Goal: Task Accomplishment & Management: Manage account settings

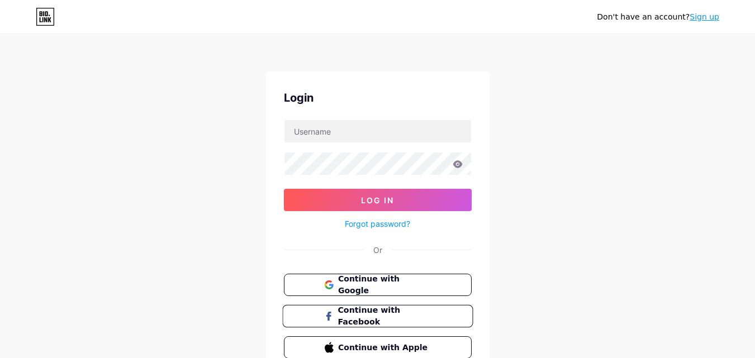
click at [374, 317] on span "Continue with Facebook" at bounding box center [384, 317] width 93 height 24
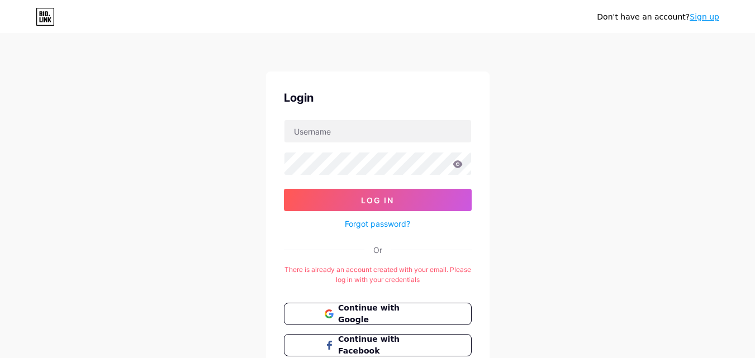
scroll to position [83, 0]
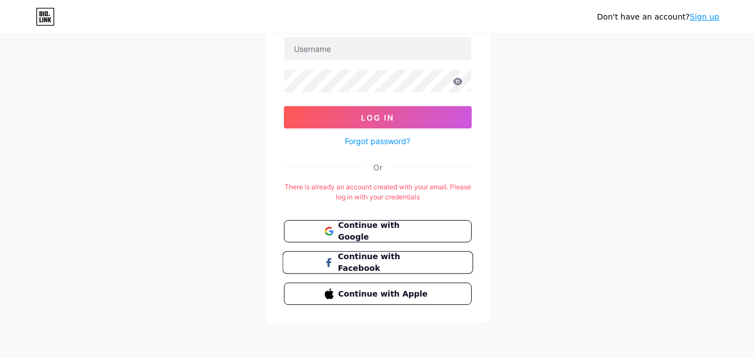
click at [391, 267] on span "Continue with Facebook" at bounding box center [384, 263] width 93 height 24
click at [386, 229] on span "Continue with Google" at bounding box center [384, 232] width 93 height 24
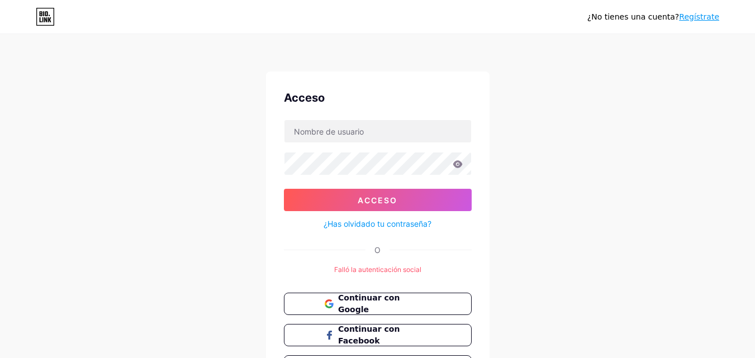
click at [398, 224] on font "¿Has olvidado tu contraseña?" at bounding box center [378, 224] width 108 height 10
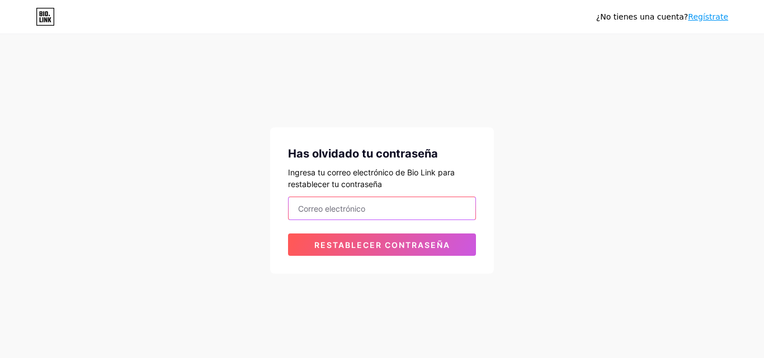
click at [344, 211] on input "email" at bounding box center [382, 208] width 187 height 22
type input "[EMAIL_ADDRESS][DOMAIN_NAME]"
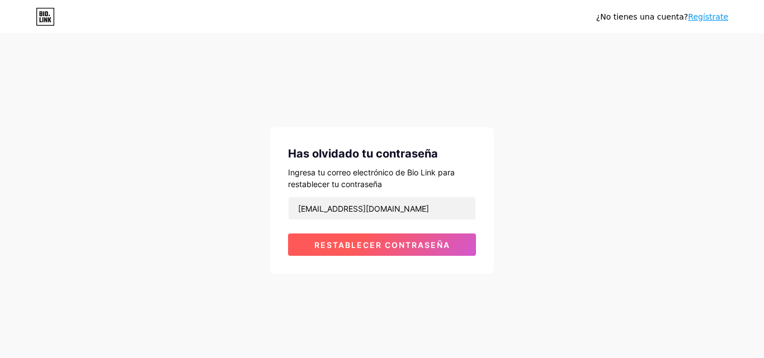
click at [403, 249] on font "Restablecer contraseña" at bounding box center [382, 245] width 136 height 10
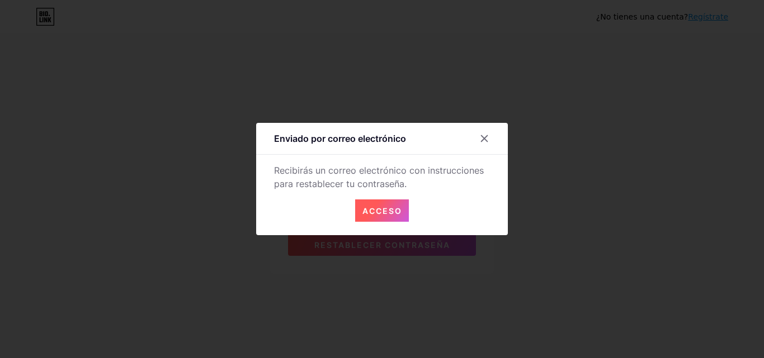
click at [405, 212] on button "Acceso" at bounding box center [382, 211] width 54 height 22
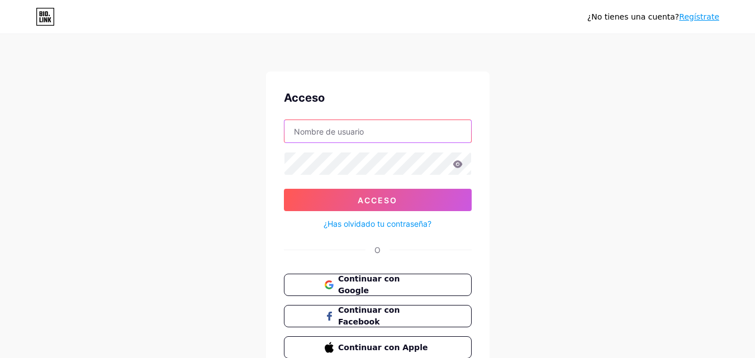
click at [351, 136] on input "text" at bounding box center [378, 131] width 187 height 22
type input "[EMAIL_ADDRESS][DOMAIN_NAME]"
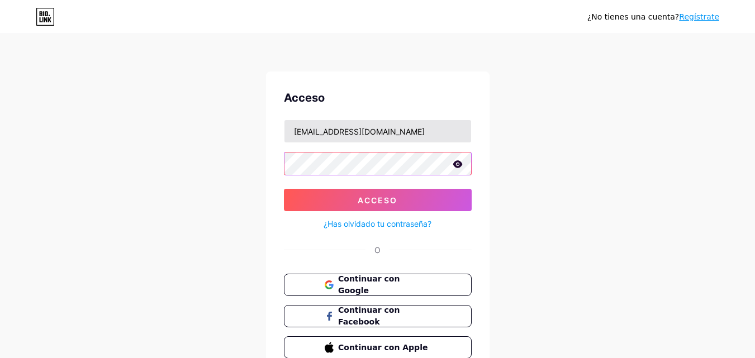
click at [284, 189] on button "Acceso" at bounding box center [378, 200] width 188 height 22
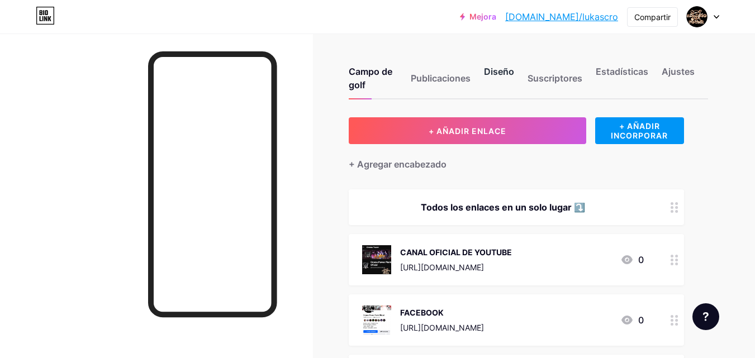
click at [502, 74] on font "Diseño" at bounding box center [499, 71] width 30 height 11
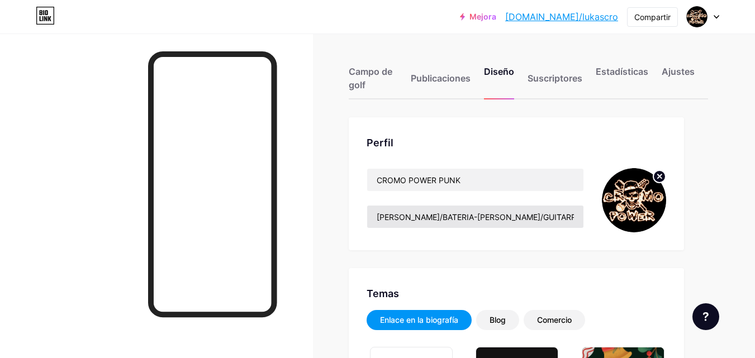
type input "#000000"
type input "#ffff00"
click at [677, 77] on div "Ajustes" at bounding box center [678, 82] width 33 height 34
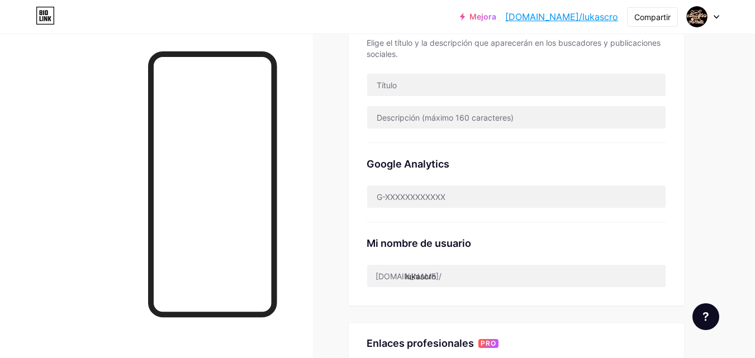
scroll to position [391, 0]
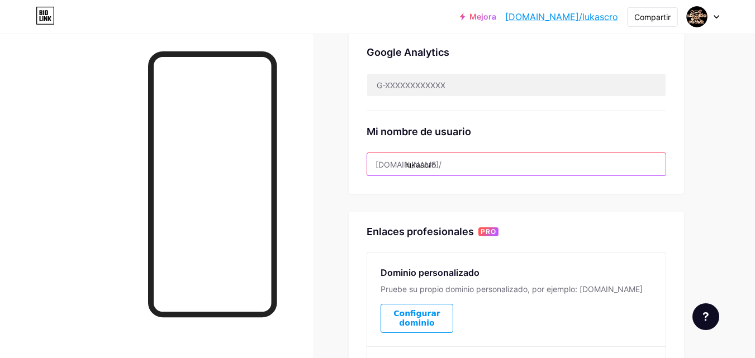
click at [444, 164] on input "lukascro" at bounding box center [516, 164] width 299 height 22
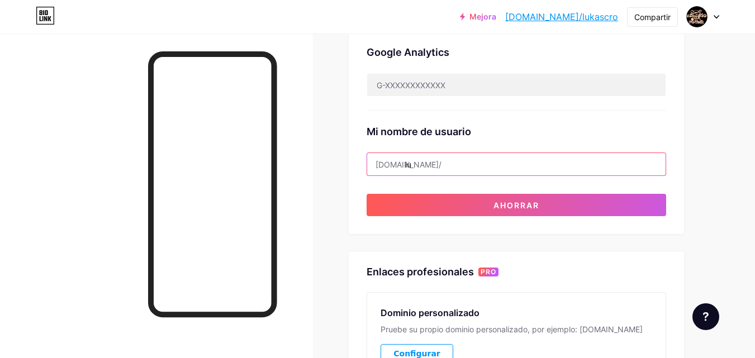
type input "l"
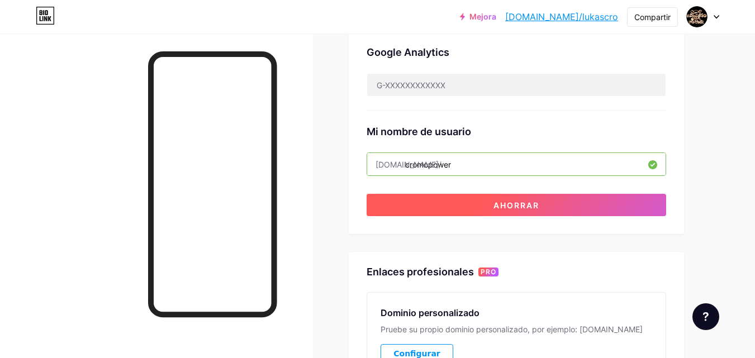
type input "cromopower"
click at [511, 210] on button "Ahorrar" at bounding box center [517, 205] width 300 height 22
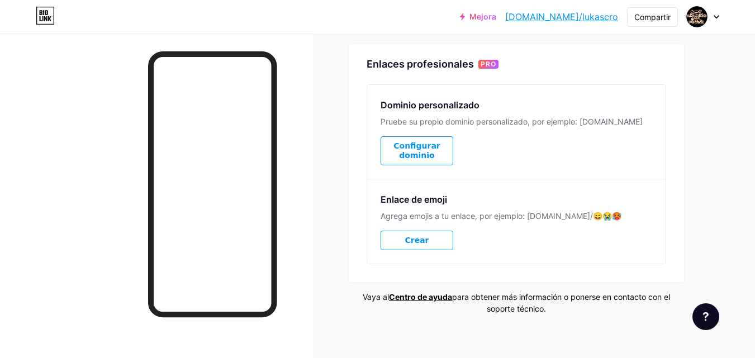
scroll to position [561, 0]
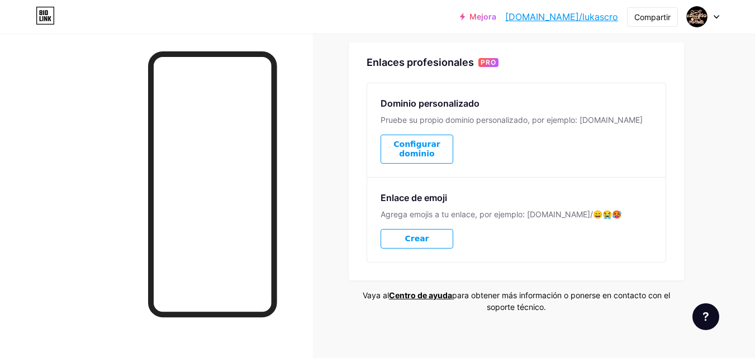
click at [423, 149] on button "Configurar dominio" at bounding box center [417, 149] width 73 height 29
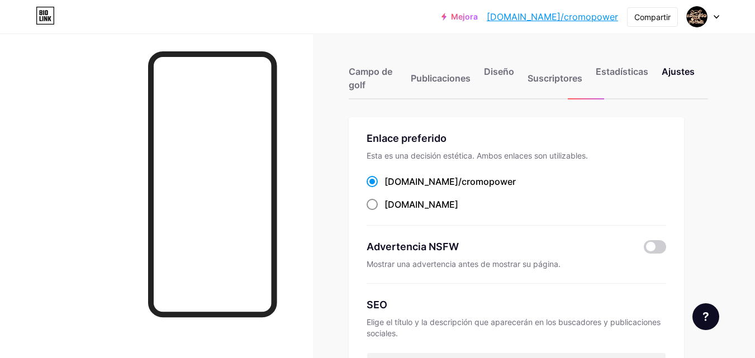
drag, startPoint x: 370, startPoint y: 202, endPoint x: 404, endPoint y: 223, distance: 40.2
click at [370, 202] on span at bounding box center [372, 204] width 11 height 11
click at [385, 211] on input "[DOMAIN_NAME] ​" at bounding box center [388, 214] width 7 height 7
radio input "true"
click at [501, 75] on font "Diseño" at bounding box center [499, 71] width 30 height 11
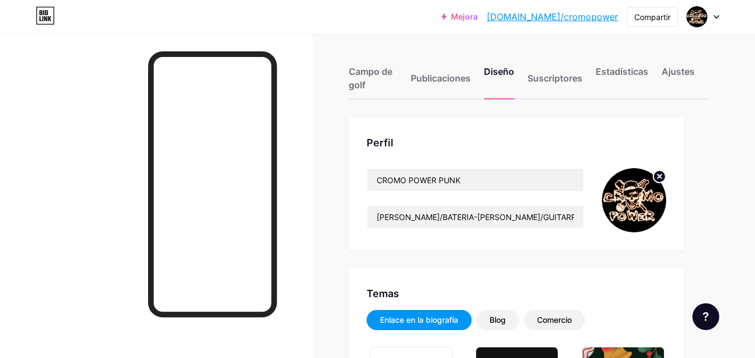
type input "#000000"
type input "#ffff00"
drag, startPoint x: 573, startPoint y: 218, endPoint x: 525, endPoint y: 218, distance: 48.7
click at [501, 232] on div "CROMO POWER PUNK [PERSON_NAME]/BATERIA-[PERSON_NAME]/GUITARRA Y VOZ-[PERSON_NAM…" at bounding box center [476, 200] width 218 height 64
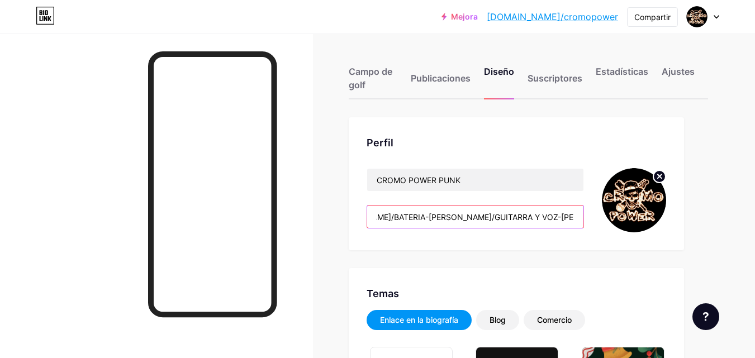
click at [568, 216] on input "[PERSON_NAME]/BATERIA-[PERSON_NAME]/GUITARRA Y VOZ-[PERSON_NAME]/BAJO" at bounding box center [475, 217] width 216 height 22
click at [574, 217] on input "[PERSON_NAME]/BATERIA-[PERSON_NAME]/GUITARRA Y VOZ-[PERSON_NAME]/BAJO" at bounding box center [475, 217] width 216 height 22
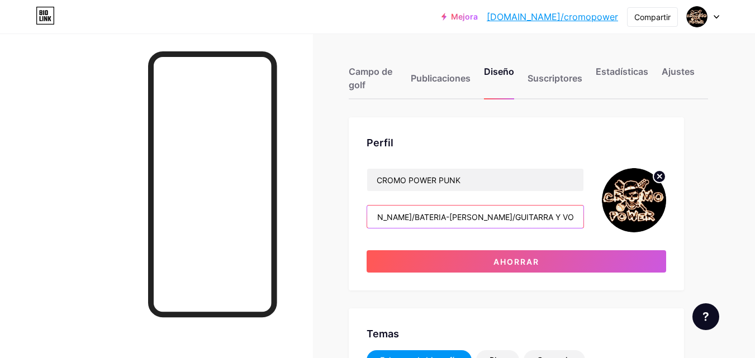
scroll to position [0, 0]
type input "W"
click at [485, 219] on input "Guitarra y voz: [PERSON_NAME]" at bounding box center [475, 217] width 216 height 22
click at [553, 218] on input "Guitarra y voz: [PERSON_NAME] / Guitarra y coros: [PERSON_NAME] / bateria" at bounding box center [475, 217] width 216 height 22
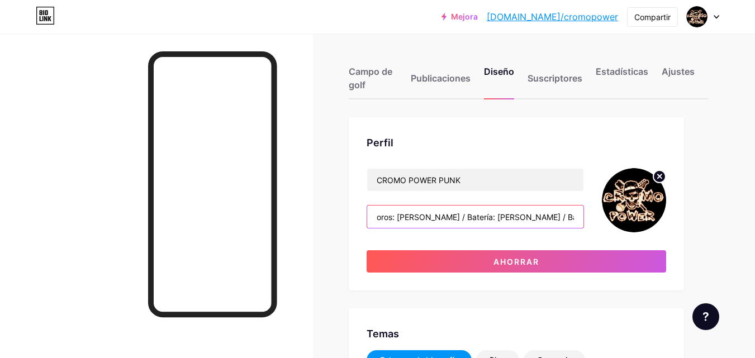
scroll to position [0, 174]
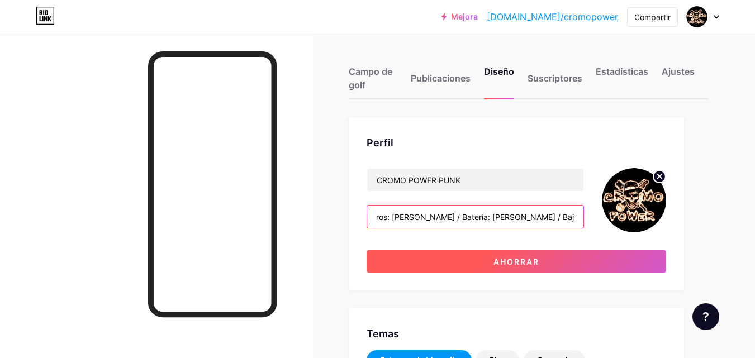
type input "Guitarra y voz: [PERSON_NAME] / Guitarra y coros: [PERSON_NAME] / Batería: [PER…"
click at [527, 261] on font "Ahorrar" at bounding box center [517, 262] width 46 height 10
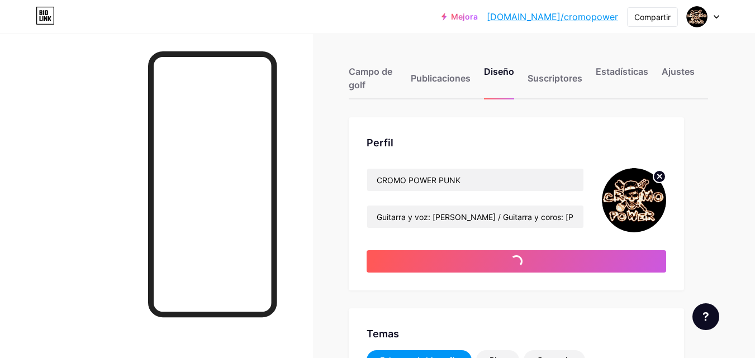
type input "#000000"
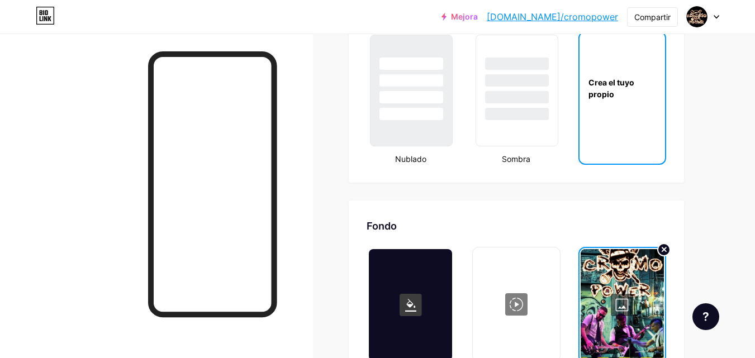
scroll to position [1454, 0]
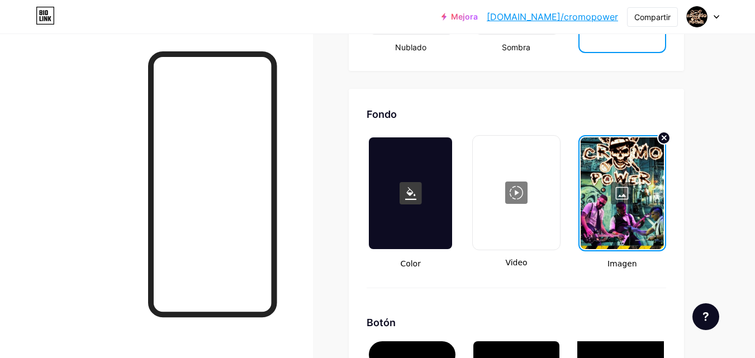
click at [620, 194] on div at bounding box center [622, 194] width 83 height 112
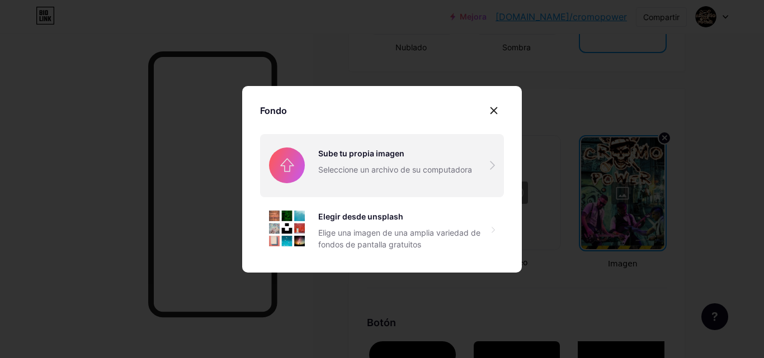
click at [336, 158] on input "file" at bounding box center [382, 165] width 244 height 63
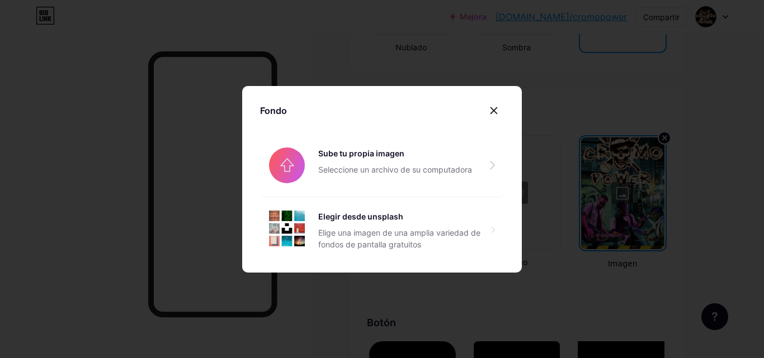
click at [492, 114] on icon at bounding box center [493, 110] width 9 height 9
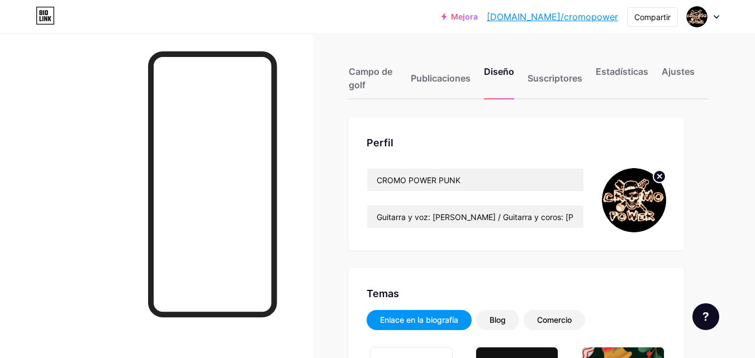
scroll to position [112, 0]
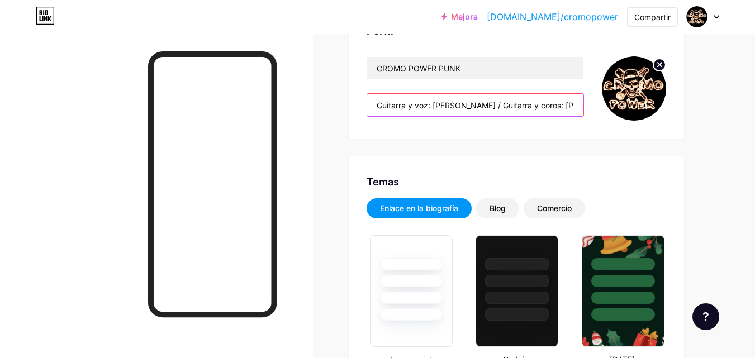
click at [570, 105] on input "Guitarra y voz: [PERSON_NAME] / Guitarra y coros: [PERSON_NAME] / Batería: [PER…" at bounding box center [475, 105] width 216 height 22
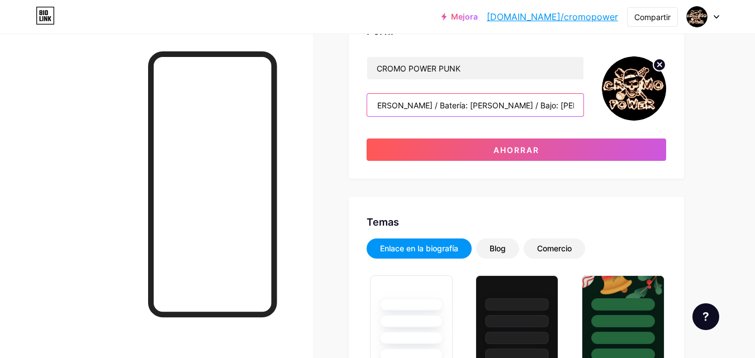
scroll to position [0, 201]
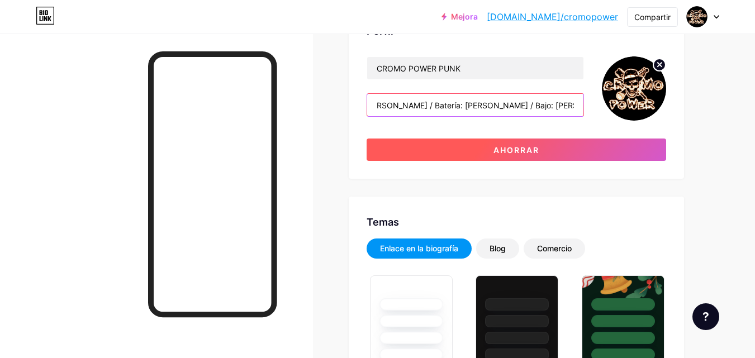
type input "Guitarra y voz: [PERSON_NAME] / Guitarra y coros: [PERSON_NAME] / Batería: [PER…"
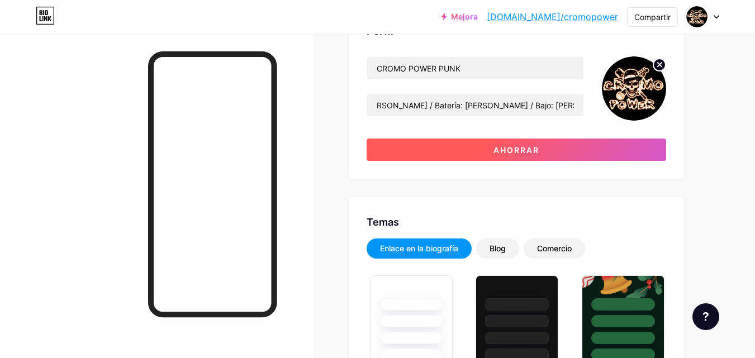
click at [537, 159] on button "Ahorrar" at bounding box center [517, 150] width 300 height 22
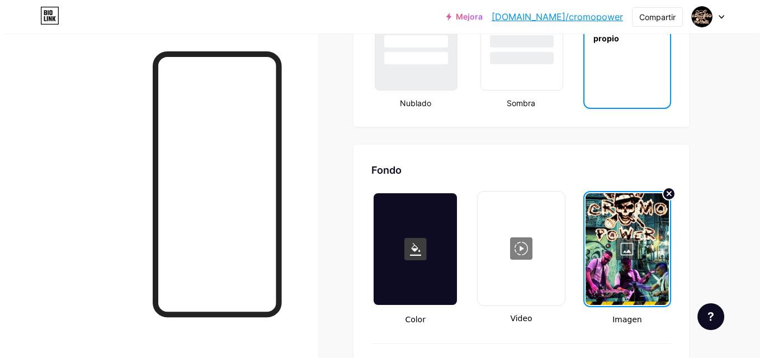
scroll to position [1454, 0]
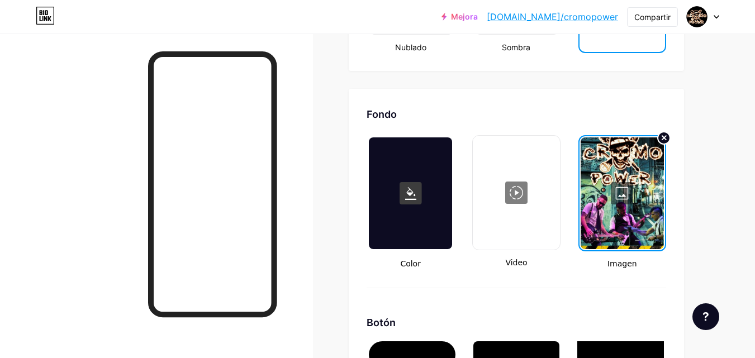
click at [629, 195] on div at bounding box center [622, 194] width 83 height 112
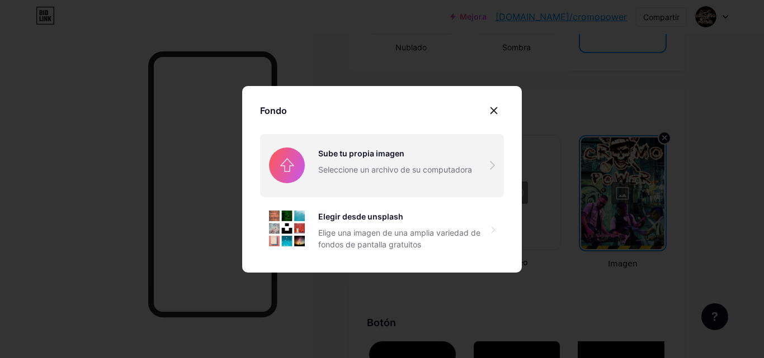
click at [281, 162] on input "file" at bounding box center [382, 165] width 244 height 63
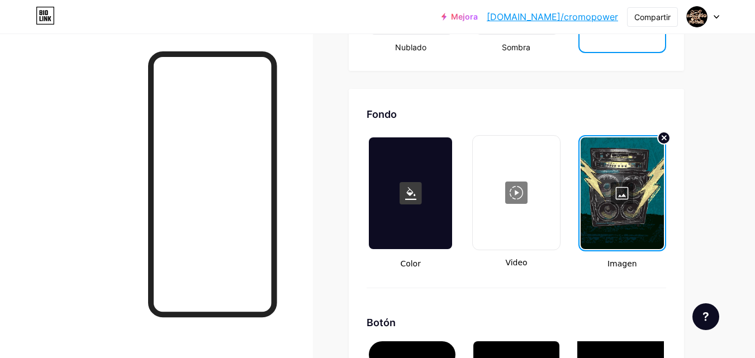
click at [516, 195] on div at bounding box center [516, 193] width 84 height 112
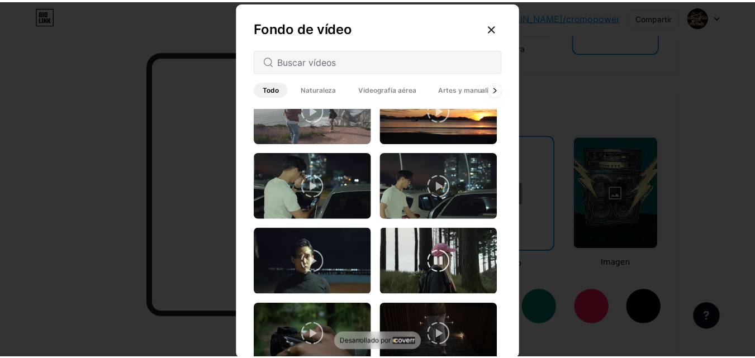
scroll to position [1062, 0]
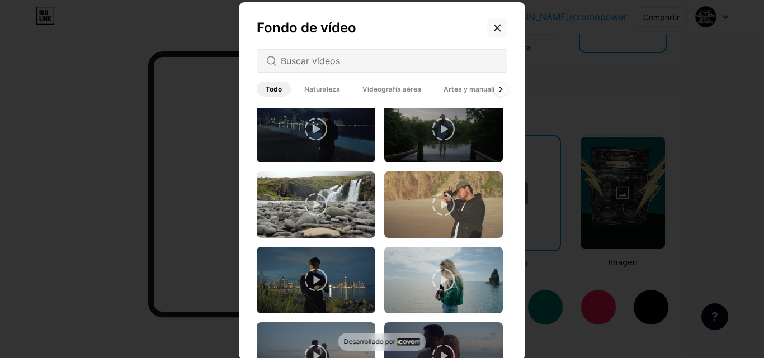
click at [493, 30] on icon at bounding box center [497, 27] width 9 height 9
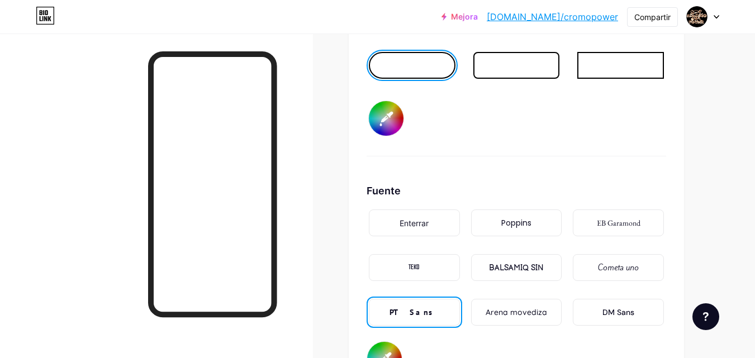
scroll to position [1789, 0]
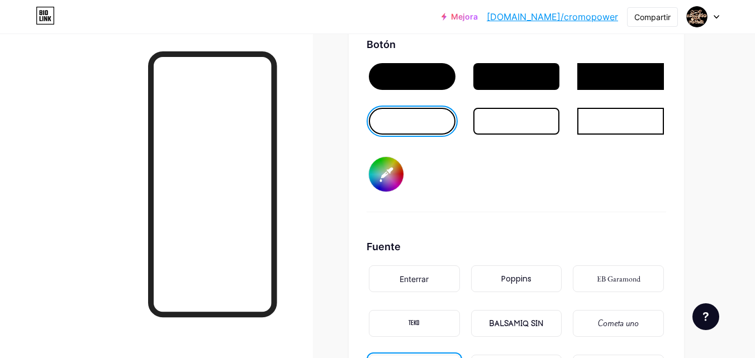
click at [426, 84] on div at bounding box center [412, 76] width 87 height 27
type input "#ffffff"
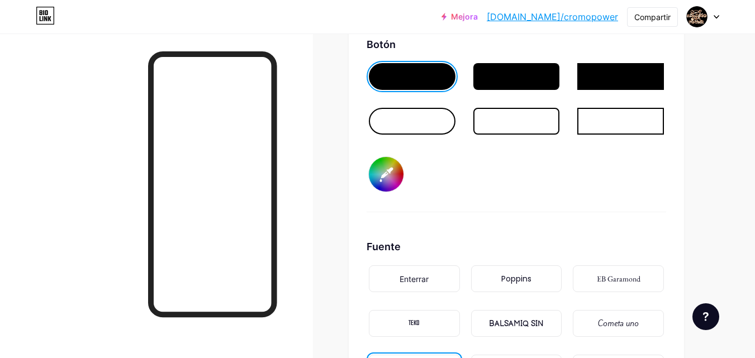
click at [417, 126] on div at bounding box center [412, 121] width 87 height 27
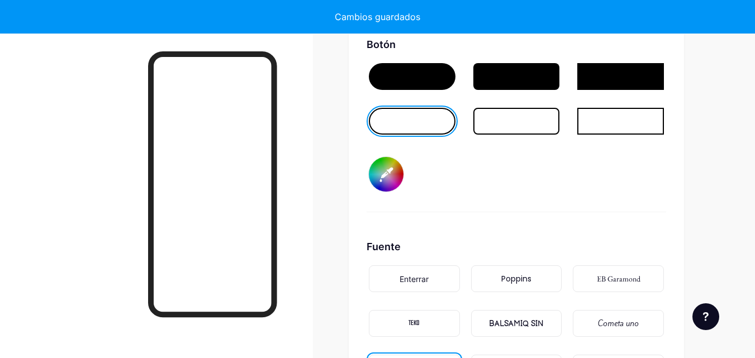
type input "#ffffff"
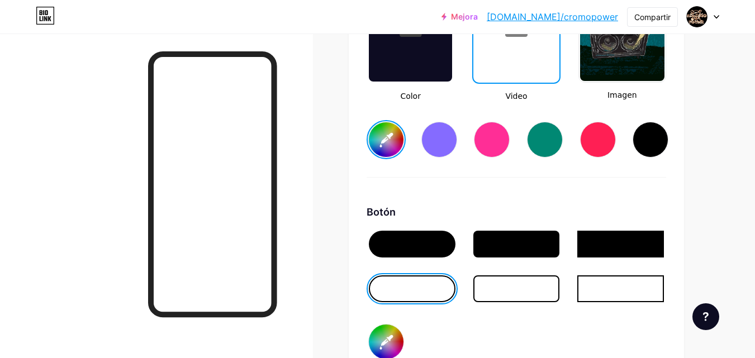
scroll to position [1566, 0]
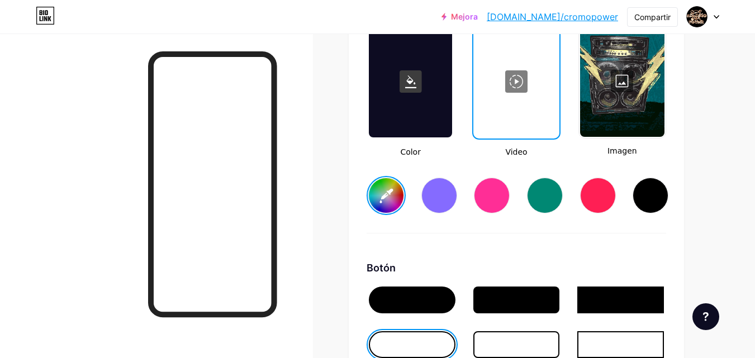
click at [638, 102] on div at bounding box center [622, 81] width 84 height 112
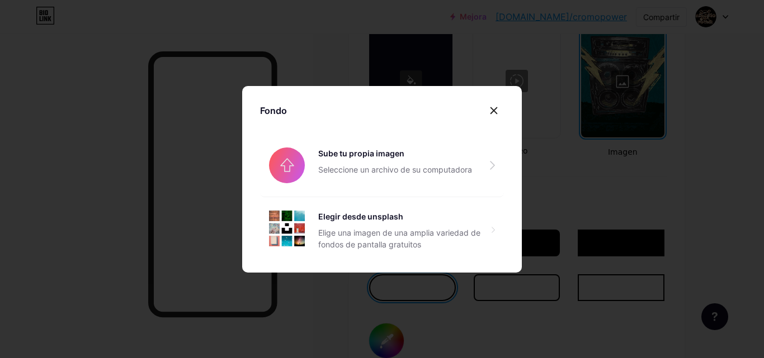
click at [492, 114] on icon at bounding box center [493, 110] width 9 height 9
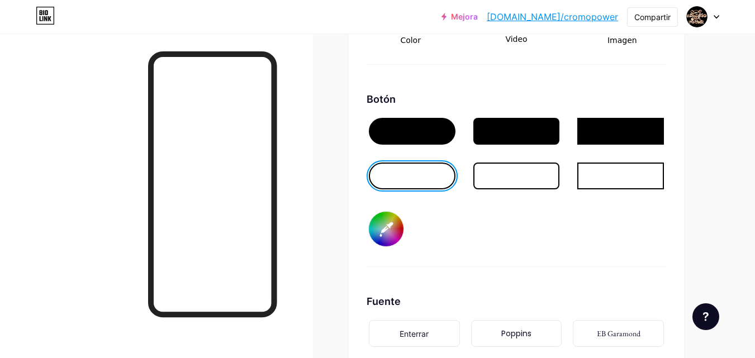
scroll to position [1734, 0]
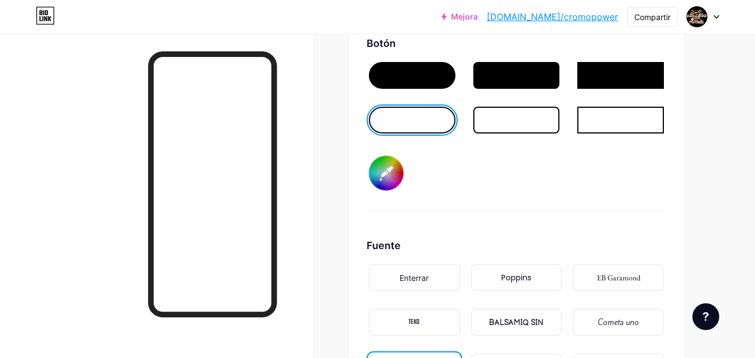
click at [385, 185] on input "#ffffff" at bounding box center [386, 173] width 35 height 35
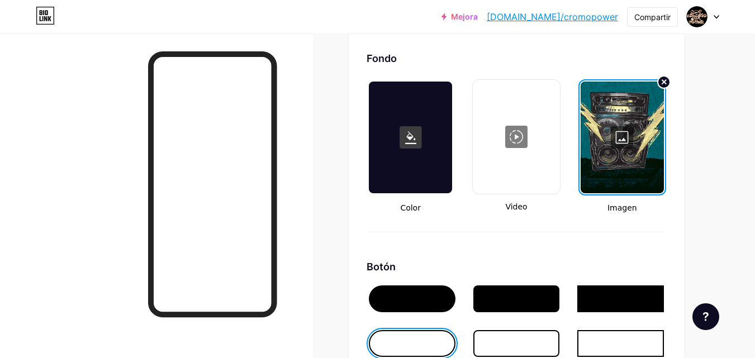
scroll to position [1566, 0]
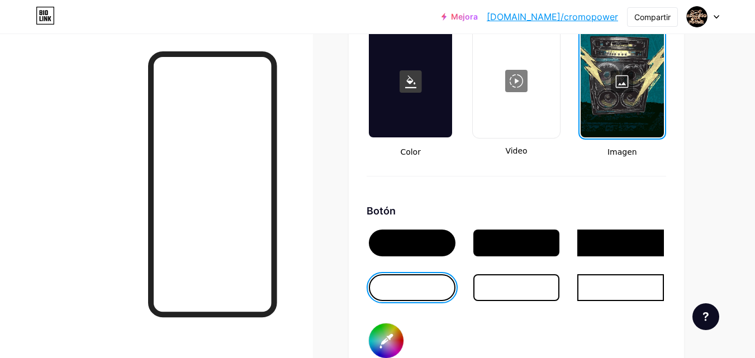
click at [426, 241] on div at bounding box center [412, 243] width 87 height 27
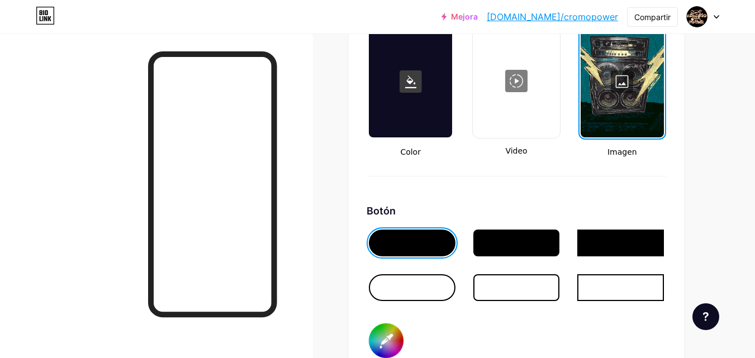
scroll to position [1678, 0]
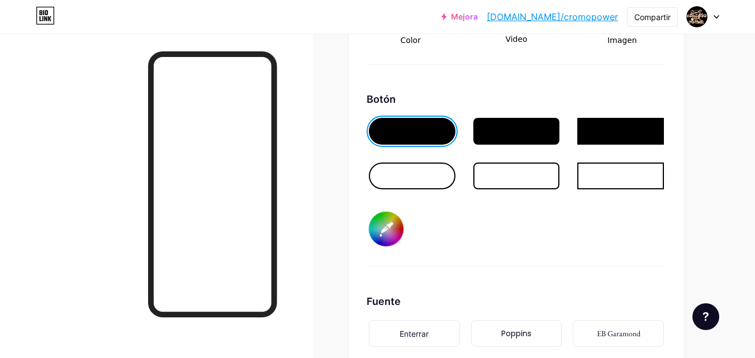
click at [385, 236] on input "#ff0000" at bounding box center [386, 229] width 35 height 35
click at [395, 222] on input "#000000" at bounding box center [386, 229] width 35 height 35
type input "#ffffff"
click at [533, 180] on div at bounding box center [517, 176] width 87 height 27
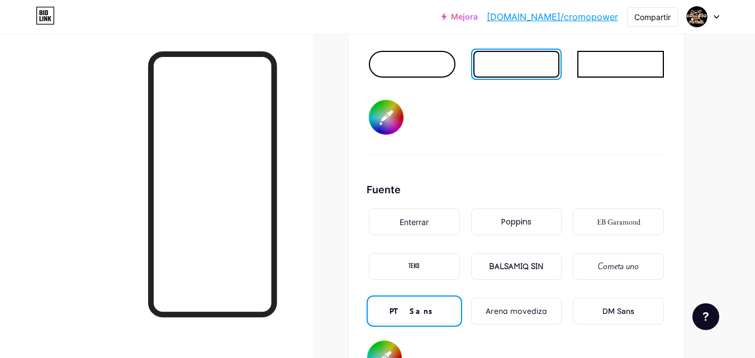
scroll to position [1734, 0]
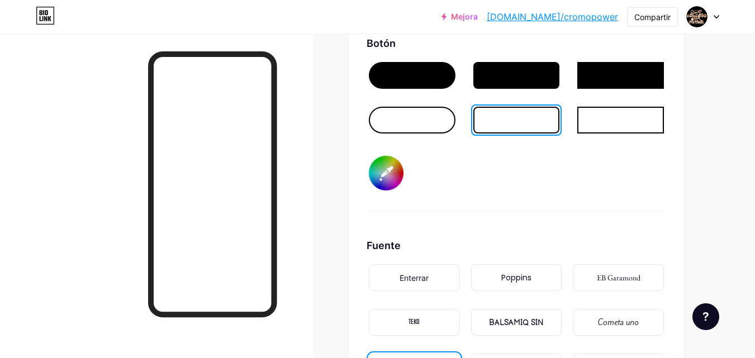
click at [520, 81] on div at bounding box center [517, 75] width 87 height 27
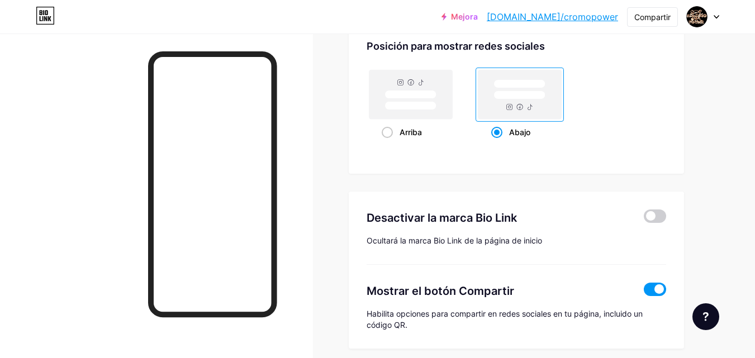
scroll to position [2228, 0]
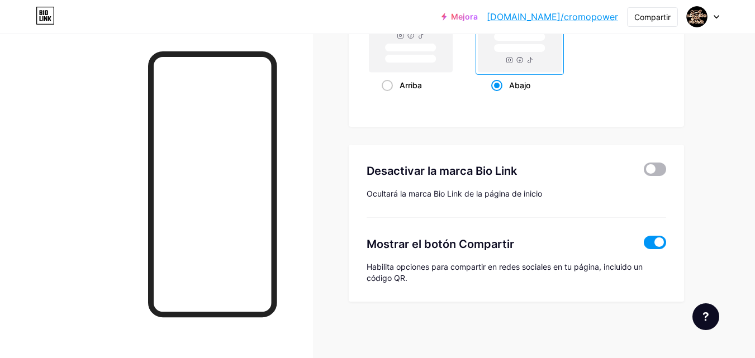
click at [660, 173] on span at bounding box center [655, 169] width 22 height 13
click at [644, 172] on input "checkbox" at bounding box center [644, 172] width 0 height 0
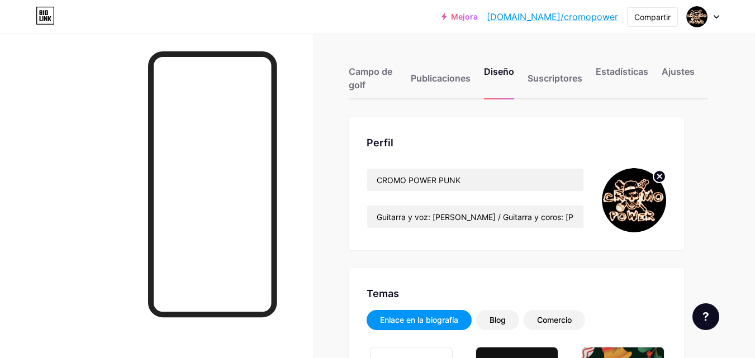
type input "#ffffff"
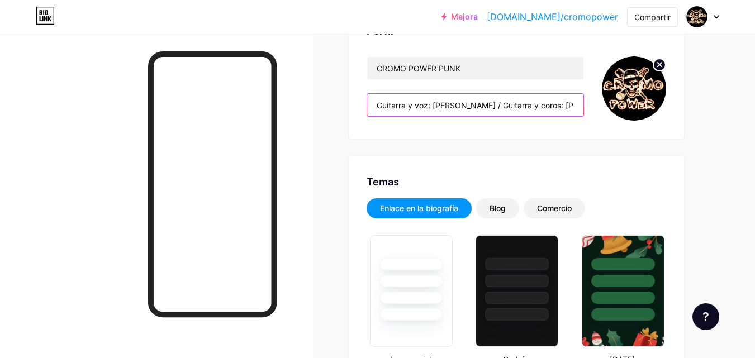
click at [516, 106] on input "Guitarra y voz: [PERSON_NAME] / Guitarra y coros: [PERSON_NAME] / Batería: [PER…" at bounding box center [475, 105] width 216 height 22
click at [498, 105] on input "Guitarra y voz: [PERSON_NAME] / Guitarra y coros: [PERSON_NAME] / Batería: [PER…" at bounding box center [475, 105] width 216 height 22
click at [500, 104] on input "Guitarra y voz: [PERSON_NAME] / Guitarra y coros: [PERSON_NAME] / Batería: [PER…" at bounding box center [475, 105] width 216 height 22
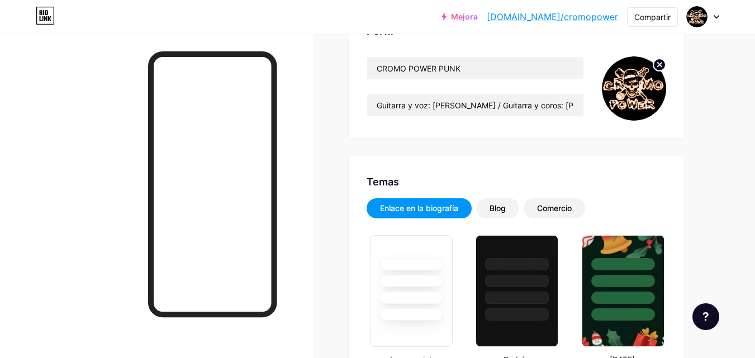
click at [580, 125] on div "Perfil CROMO POWER PUNK Guitarra y voz: [PERSON_NAME] / Guitarra y coros: [PERS…" at bounding box center [517, 72] width 336 height 133
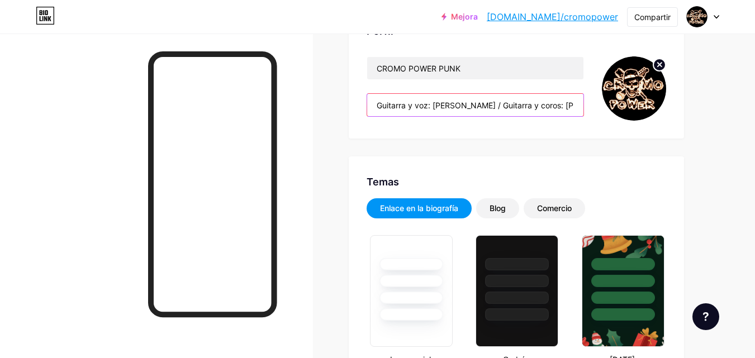
click at [561, 110] on input "Guitarra y voz: [PERSON_NAME] / Guitarra y coros: [PERSON_NAME] / Batería: [PER…" at bounding box center [475, 105] width 216 height 22
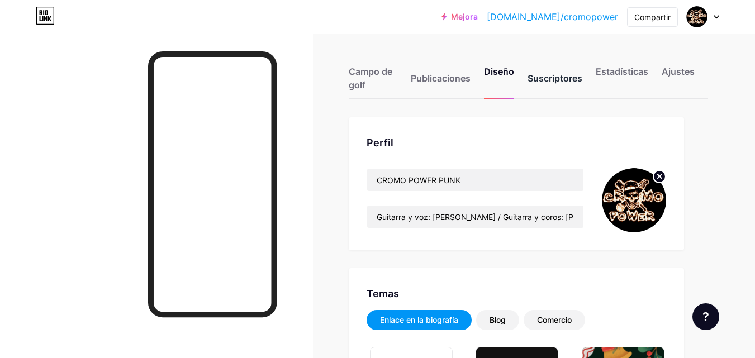
click at [561, 87] on div "Suscriptores" at bounding box center [555, 82] width 55 height 34
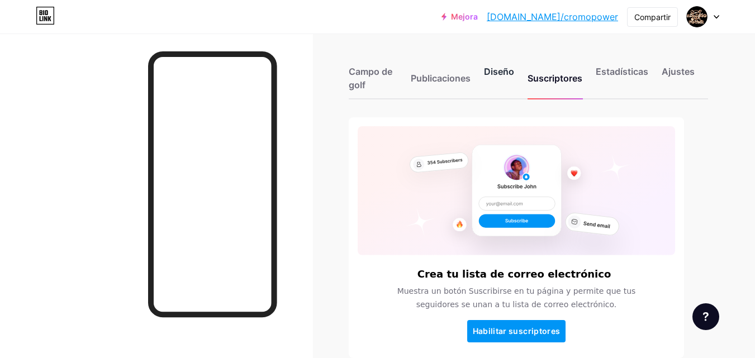
click at [502, 74] on font "Diseño" at bounding box center [499, 71] width 30 height 11
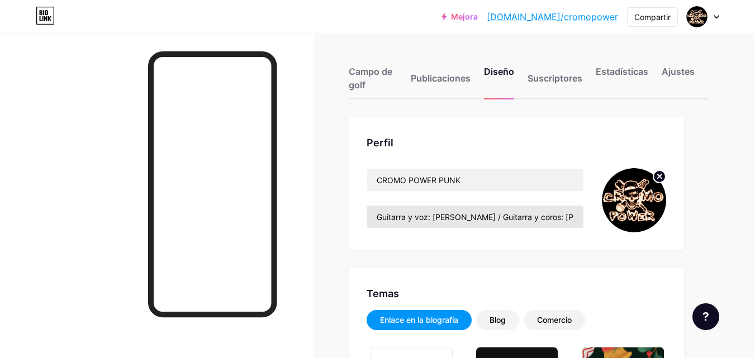
type input "#ffffff"
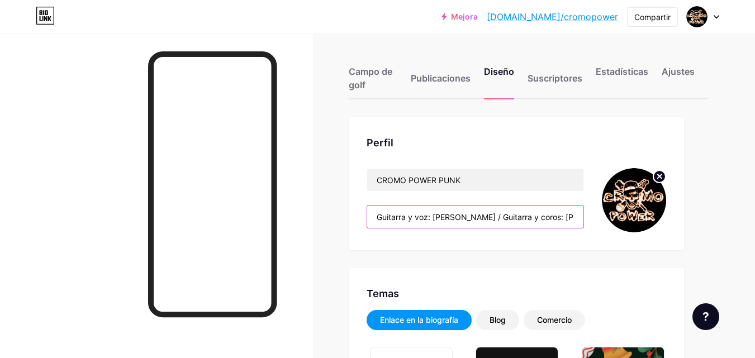
click at [549, 223] on input "Guitarra y voz: [PERSON_NAME] / Guitarra y coros: [PERSON_NAME] / Batería: [PER…" at bounding box center [475, 217] width 216 height 22
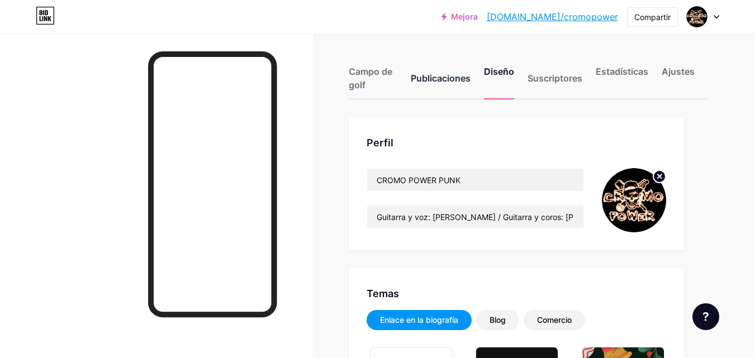
click at [459, 79] on font "Publicaciones" at bounding box center [441, 78] width 60 height 11
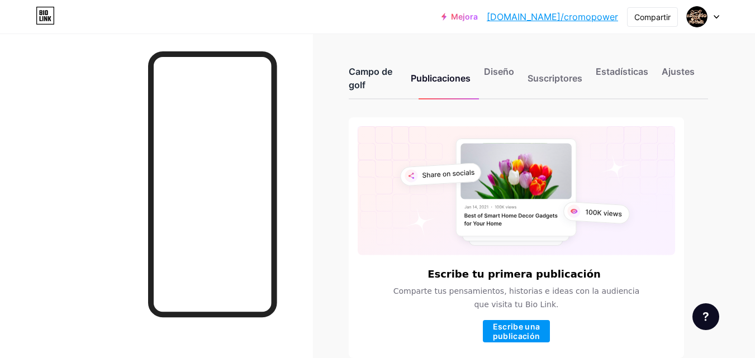
click at [376, 78] on div "Campo de golf" at bounding box center [373, 82] width 49 height 34
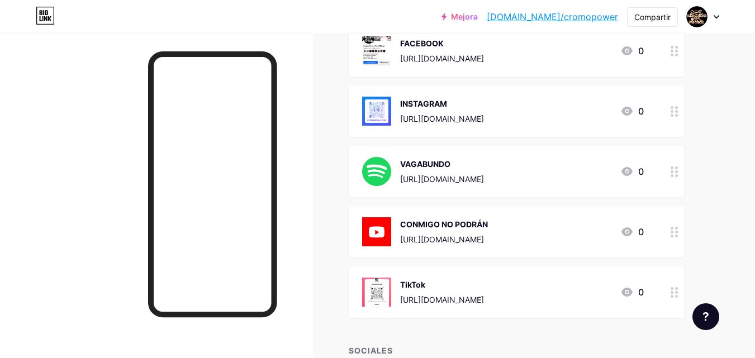
scroll to position [214, 0]
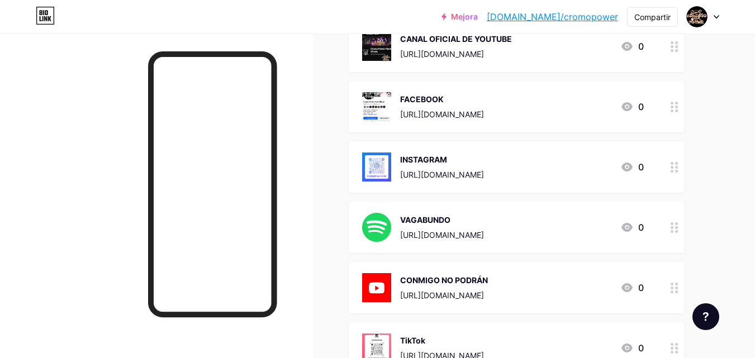
click at [374, 102] on img at bounding box center [376, 106] width 29 height 29
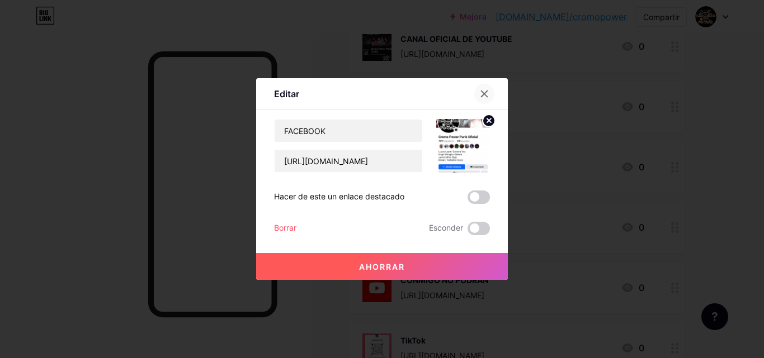
click at [484, 95] on icon at bounding box center [484, 93] width 9 height 9
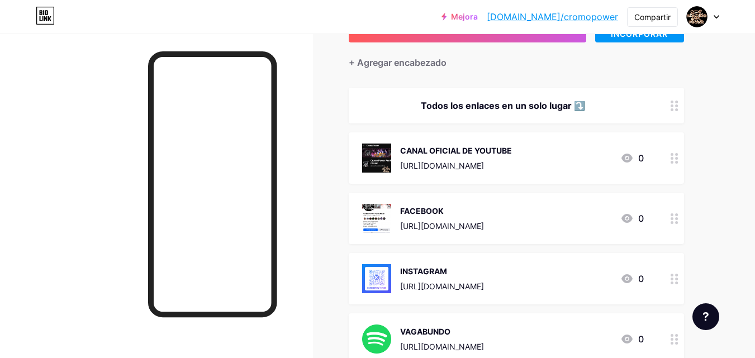
scroll to position [0, 0]
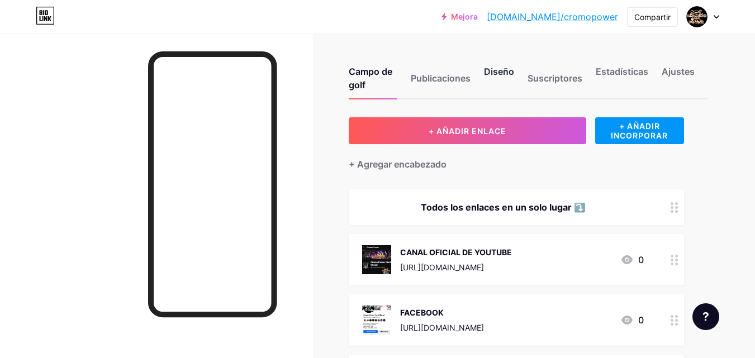
click at [500, 74] on font "Diseño" at bounding box center [499, 71] width 30 height 11
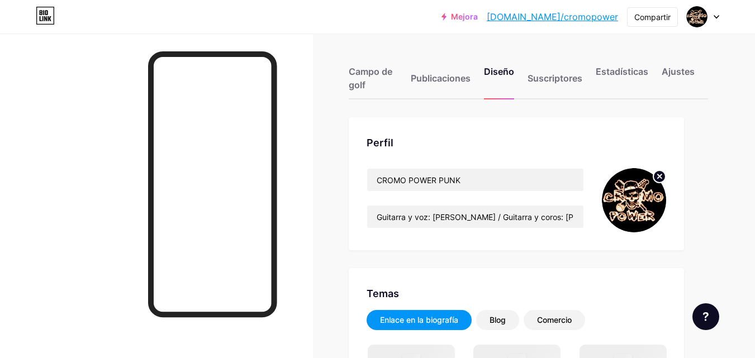
scroll to position [56, 0]
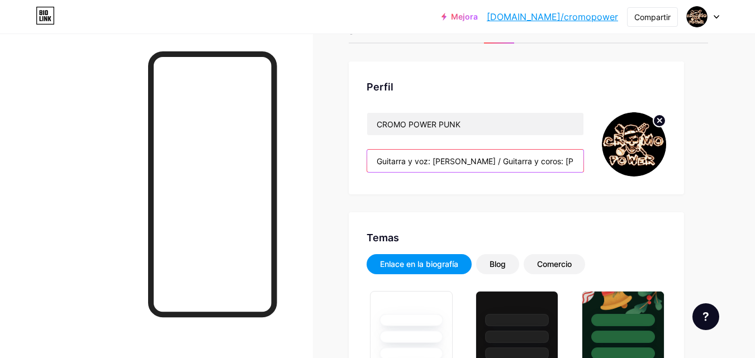
click at [555, 165] on input "Guitarra y voz: [PERSON_NAME] / Guitarra y coros: [PERSON_NAME] / Batería: [PER…" at bounding box center [475, 161] width 216 height 22
type input "#ffffff"
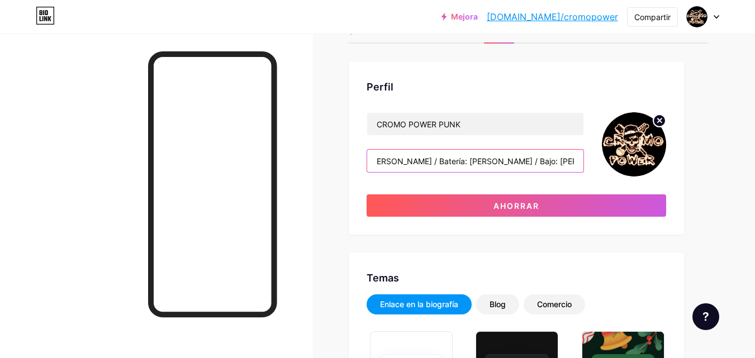
scroll to position [0, 201]
click at [501, 160] on input "Guitarra y voz: [PERSON_NAME] / Guitarra y coros: [PERSON_NAME] / Batería: [PER…" at bounding box center [475, 161] width 216 height 22
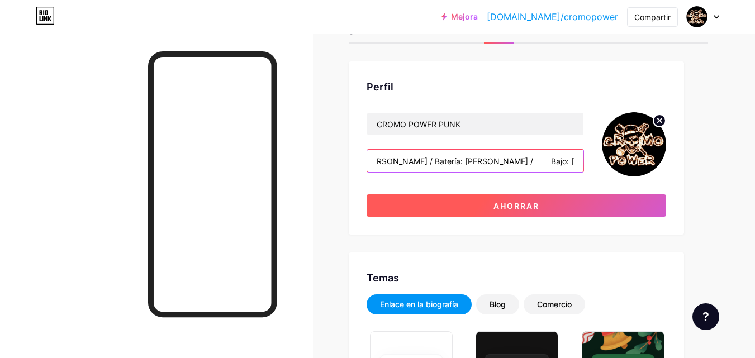
type input "Guitarra y voz: [PERSON_NAME] / Guitarra y coros: [PERSON_NAME] / Batería: [PER…"
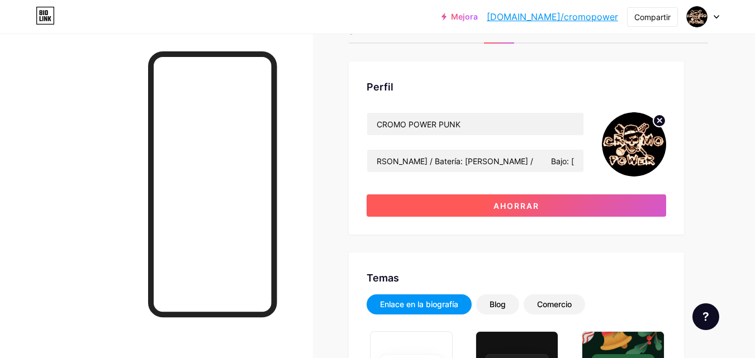
click at [542, 204] on button "Ahorrar" at bounding box center [517, 206] width 300 height 22
type input "#ffffff"
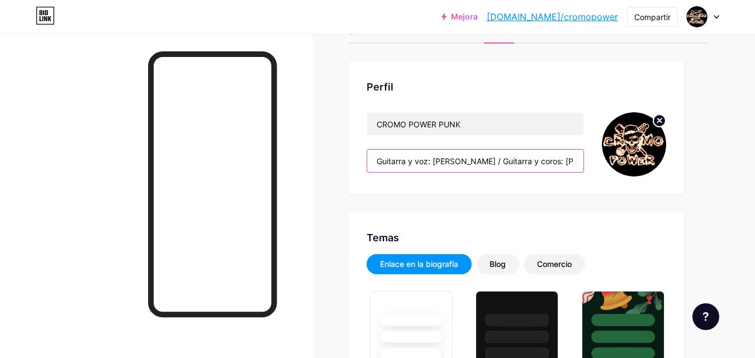
click at [554, 162] on input "Guitarra y voz: [PERSON_NAME] / Guitarra y coros: [PERSON_NAME] / Batería: [PER…" at bounding box center [475, 161] width 216 height 22
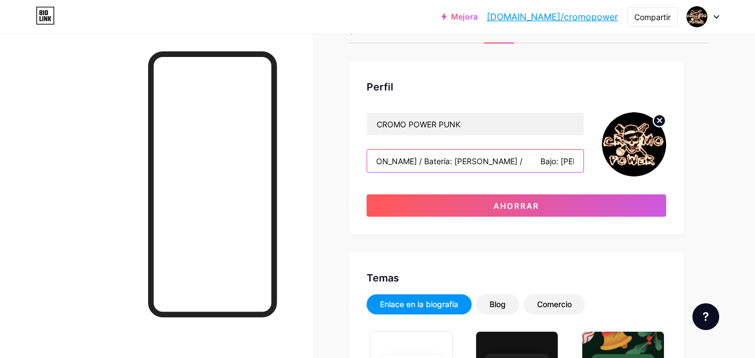
scroll to position [0, 216]
click at [483, 162] on input "Guitarra y voz: [PERSON_NAME] / Guitarra y coros: [PERSON_NAME] / Batería: [PER…" at bounding box center [475, 161] width 216 height 22
click at [500, 163] on input "Guitarra y voz: [PERSON_NAME] / Guitarra y coros: [PERSON_NAME] / Batería: [PER…" at bounding box center [475, 161] width 216 height 22
click at [494, 162] on input "Guitarra y voz: [PERSON_NAME] / Guitarra y coros: [PERSON_NAME] / Batería: [PER…" at bounding box center [475, 161] width 216 height 22
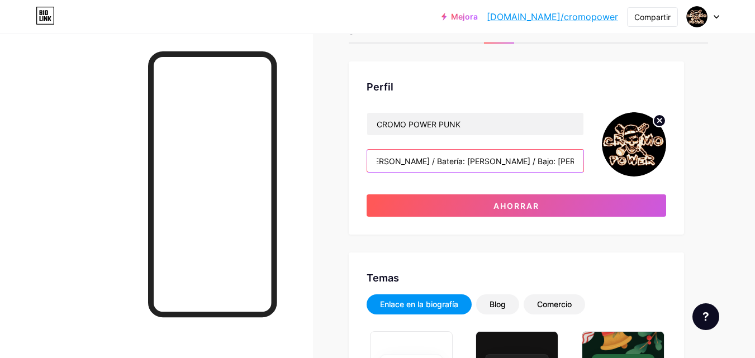
click at [502, 164] on input "Guitarra y voz: [PERSON_NAME] / Guitarra y coros: [PERSON_NAME] / Batería: [PER…" at bounding box center [475, 161] width 216 height 22
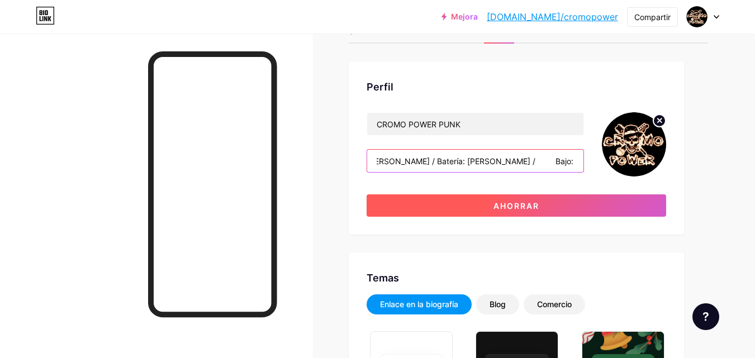
type input "Guitarra y voz: [PERSON_NAME] / Guitarra y coros: [PERSON_NAME] / Batería: [PER…"
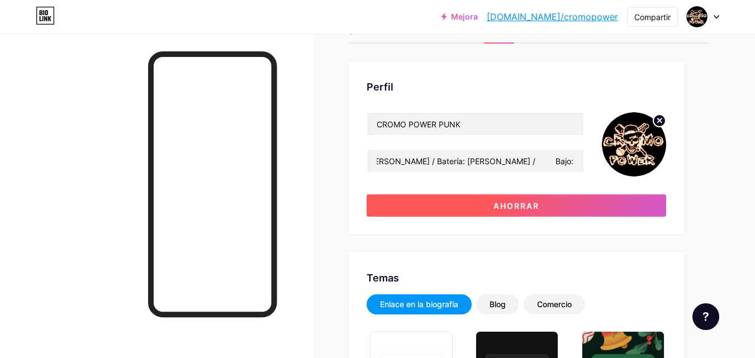
click at [532, 204] on font "Ahorrar" at bounding box center [517, 206] width 46 height 10
type input "#ffffff"
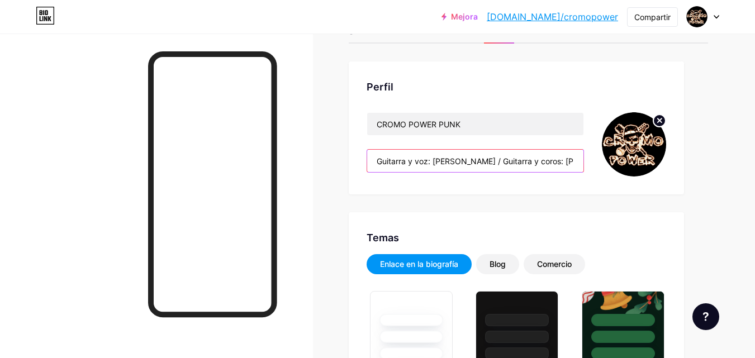
click at [568, 161] on input "Guitarra y voz: [PERSON_NAME] / Guitarra y coros: [PERSON_NAME] / Batería: [PER…" at bounding box center [475, 161] width 216 height 22
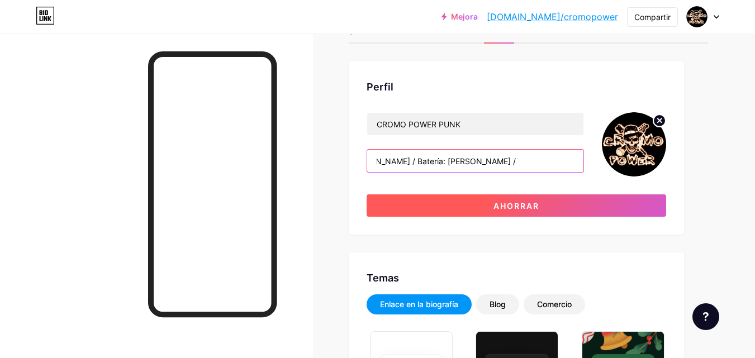
type input "Guitarra y voz: [PERSON_NAME] / Guitarra y coros: [PERSON_NAME] / Batería: [PER…"
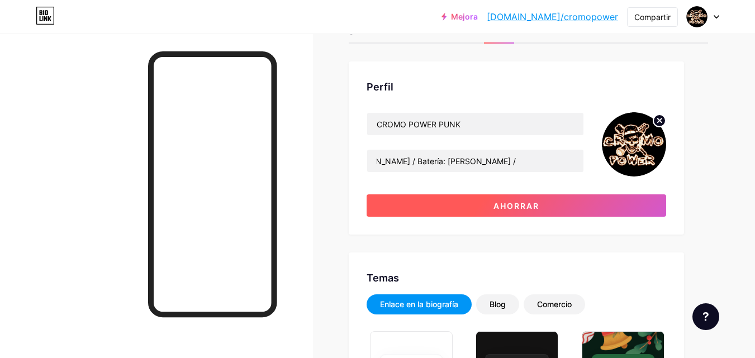
click at [544, 203] on button "Ahorrar" at bounding box center [517, 206] width 300 height 22
type input "#ffffff"
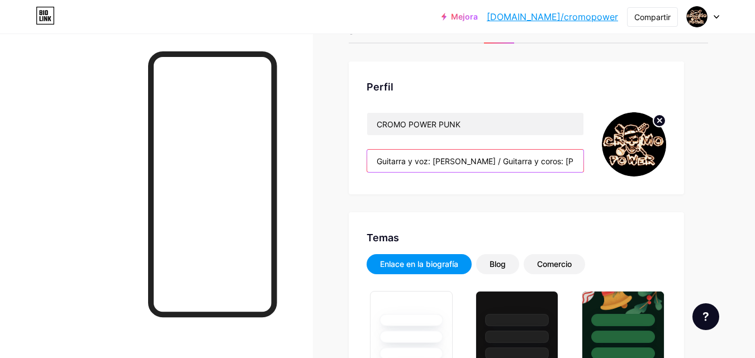
click at [538, 161] on input "Guitarra y voz: [PERSON_NAME] / Guitarra y coros: [PERSON_NAME] / Batería: [PER…" at bounding box center [475, 161] width 216 height 22
click at [555, 160] on input "Guitarra y voz: [PERSON_NAME] / Guitarra y coros: [PERSON_NAME] / Batería: [PER…" at bounding box center [475, 161] width 216 height 22
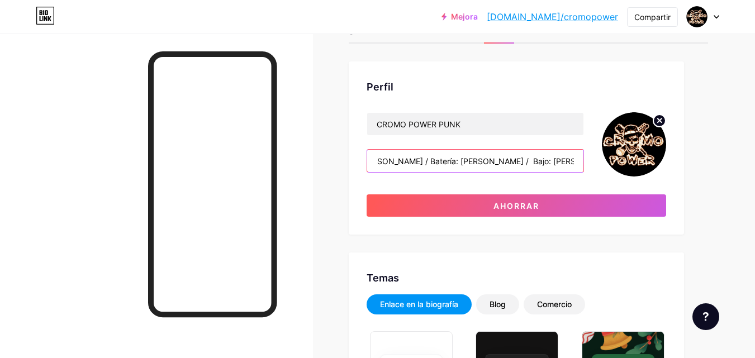
scroll to position [0, 204]
click at [389, 160] on input "Guitarra y voz: [PERSON_NAME] / Guitarra y coros: [PERSON_NAME] / Batería: [PER…" at bounding box center [475, 161] width 216 height 22
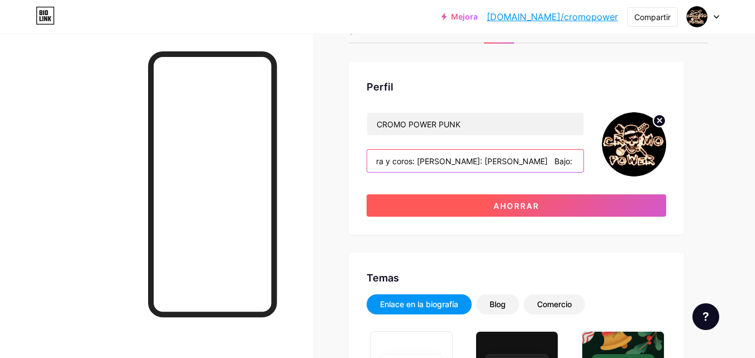
type input "Guitarra y voz: [PERSON_NAME] Guitarra y coros: [PERSON_NAME]: [PERSON_NAME] Ba…"
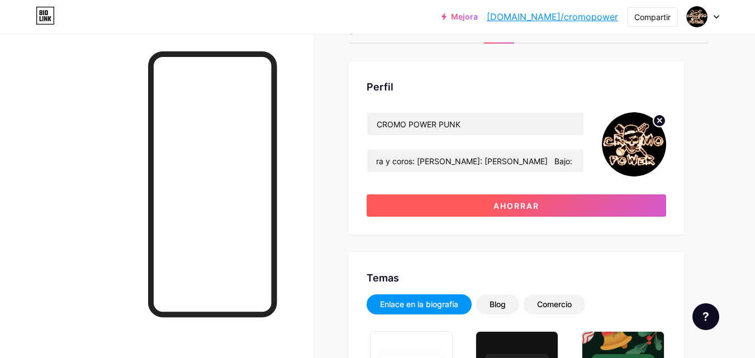
click at [428, 211] on button "Ahorrar" at bounding box center [517, 206] width 300 height 22
type input "#ffffff"
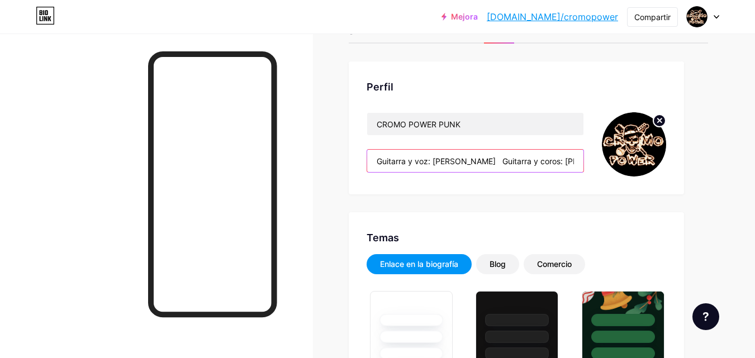
click at [480, 162] on input "Guitarra y voz: [PERSON_NAME] Guitarra y coros: [PERSON_NAME]: [PERSON_NAME] Ba…" at bounding box center [475, 161] width 216 height 22
click at [485, 162] on input "Guitarra y voz: [PERSON_NAME] Guitarra y coros: [PERSON_NAME]: [PERSON_NAME] Ba…" at bounding box center [475, 161] width 216 height 22
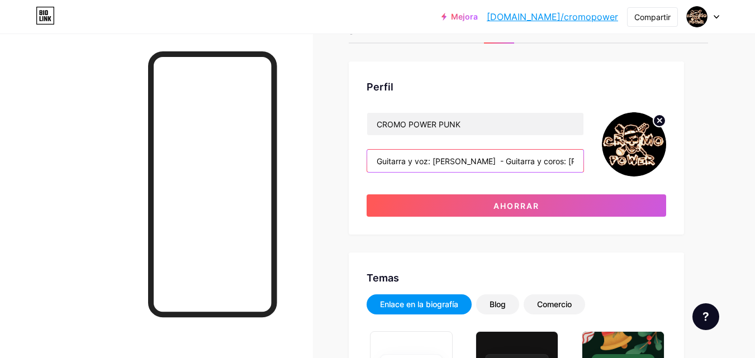
click at [487, 163] on input "Guitarra y voz: [PERSON_NAME] - Guitarra y coros: [PERSON_NAME]: [PERSON_NAME] …" at bounding box center [475, 161] width 216 height 22
click at [556, 164] on input "Guitarra y voz: [PERSON_NAME] - Guitarra y coros: [PERSON_NAME]: [PERSON_NAME] …" at bounding box center [475, 161] width 216 height 22
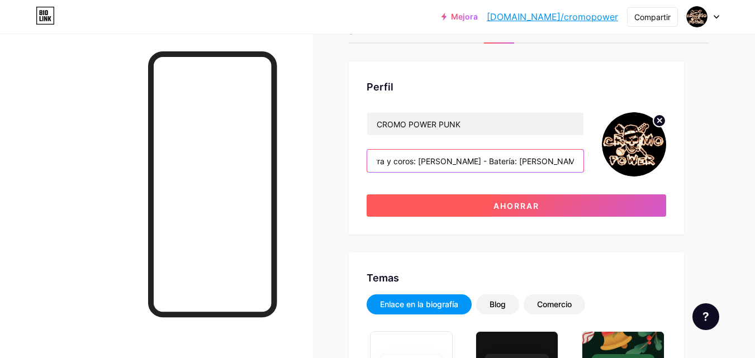
type input "Guitarra y voz: [PERSON_NAME] - Guitarra y coros: [PERSON_NAME] - Batería: [PER…"
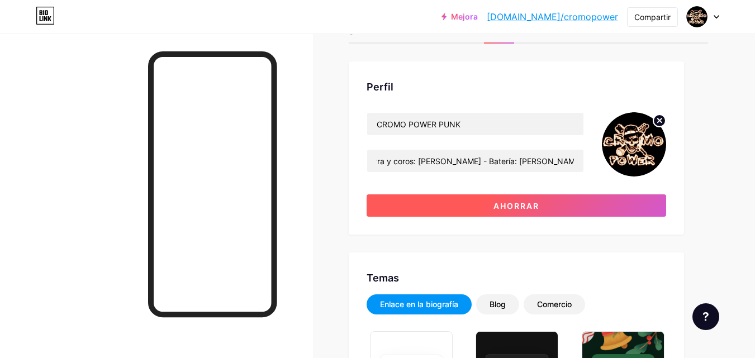
click at [541, 207] on button "Ahorrar" at bounding box center [517, 206] width 300 height 22
type input "#ffffff"
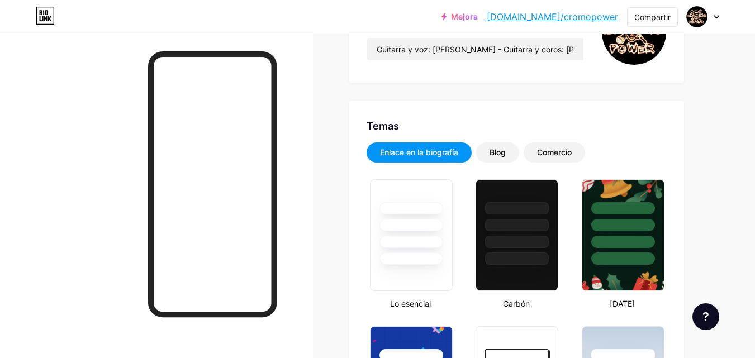
scroll to position [224, 0]
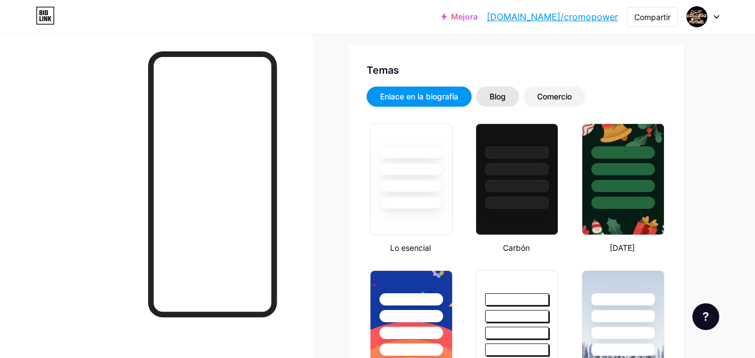
click at [504, 98] on font "Blog" at bounding box center [498, 97] width 16 height 10
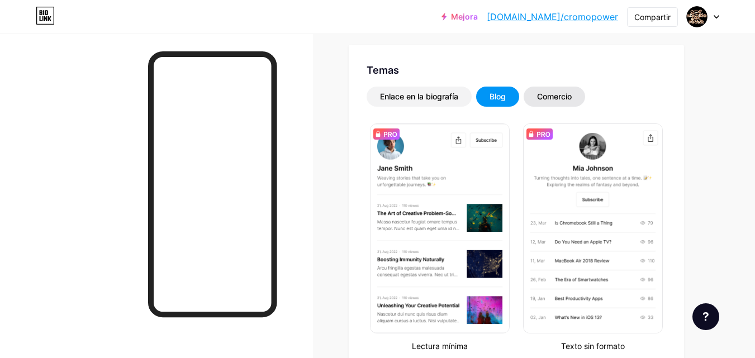
click at [550, 98] on font "Comercio" at bounding box center [554, 97] width 35 height 10
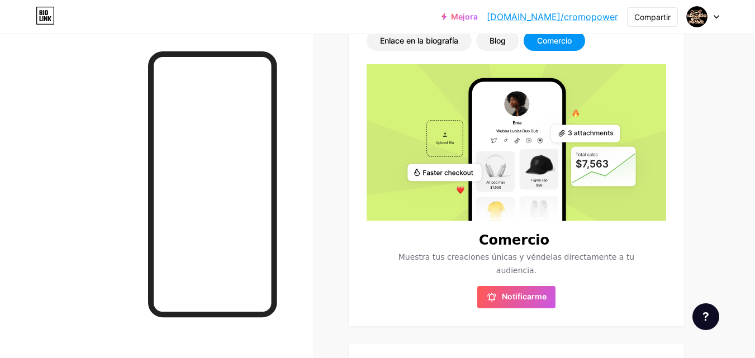
scroll to position [168, 0]
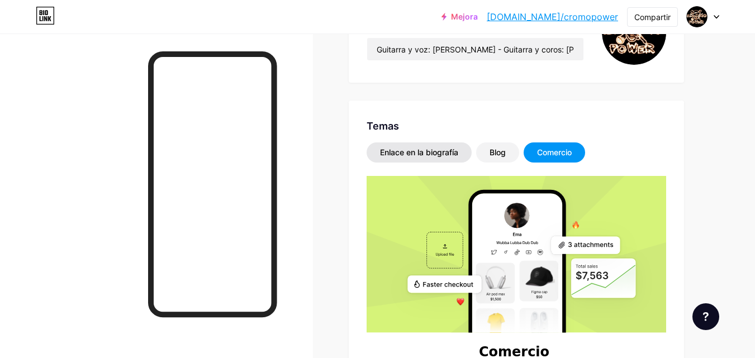
click at [423, 151] on font "Enlace en la biografía" at bounding box center [419, 153] width 78 height 10
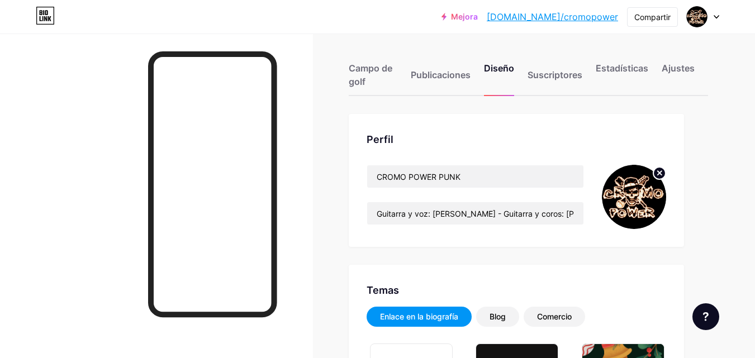
scroll to position [0, 0]
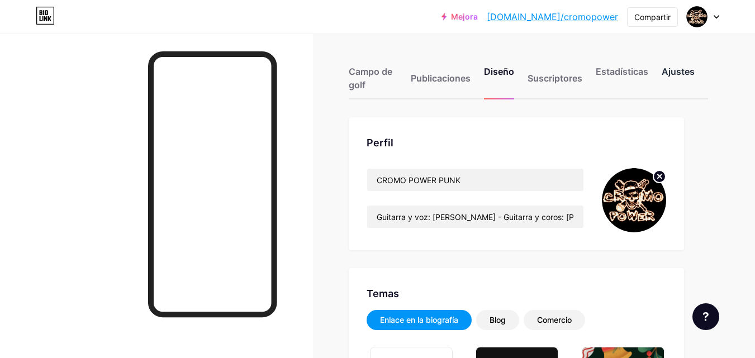
click at [684, 72] on font "Ajustes" at bounding box center [678, 71] width 33 height 11
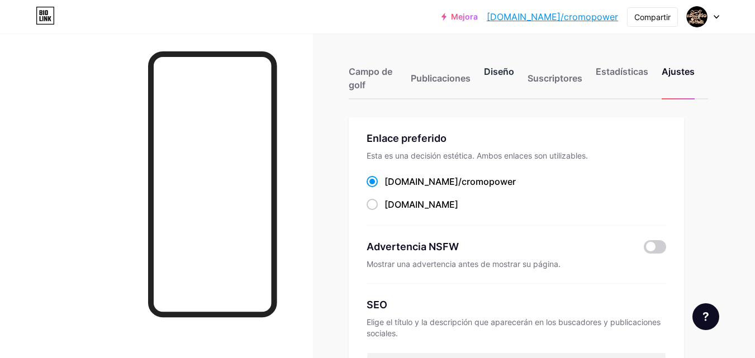
click at [499, 70] on font "Diseño" at bounding box center [499, 71] width 30 height 11
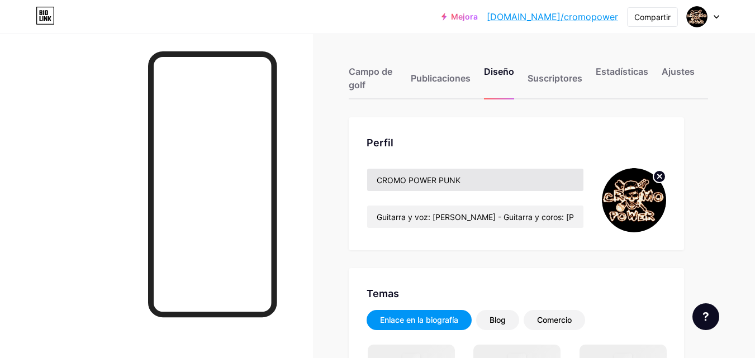
scroll to position [168, 0]
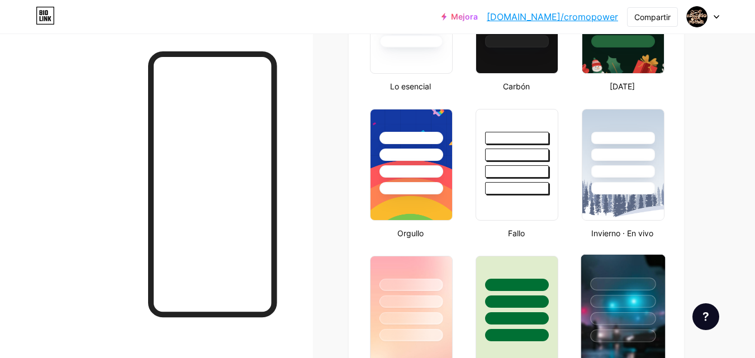
type input "#ffffff"
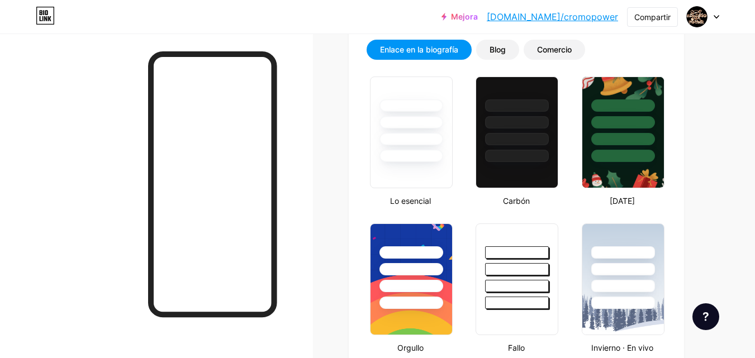
scroll to position [0, 0]
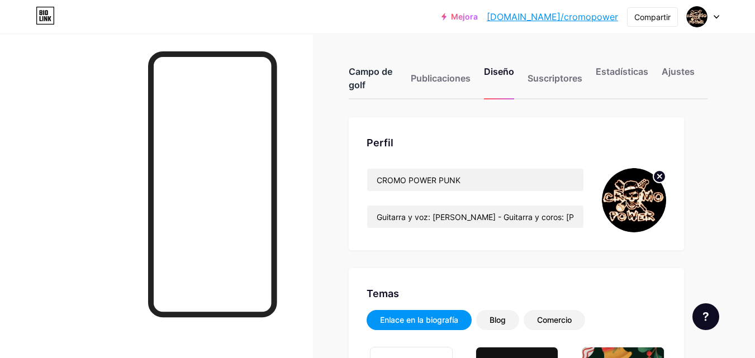
click at [371, 78] on div "Campo de golf" at bounding box center [373, 82] width 49 height 34
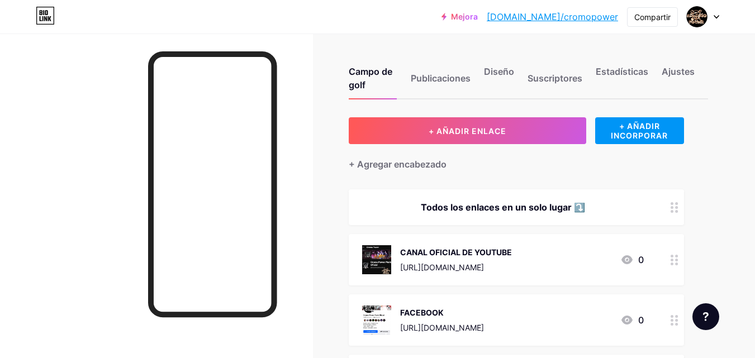
scroll to position [56, 0]
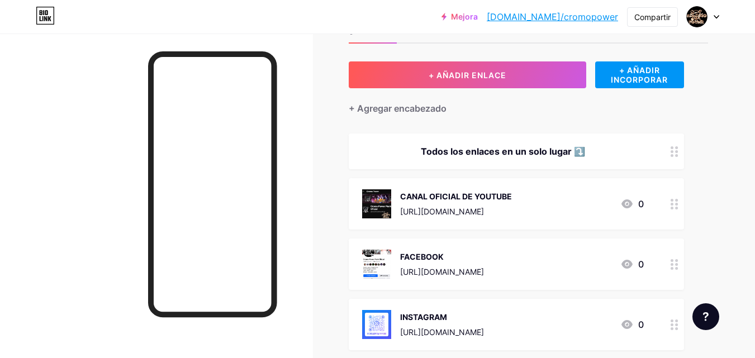
click at [376, 200] on img at bounding box center [376, 204] width 29 height 29
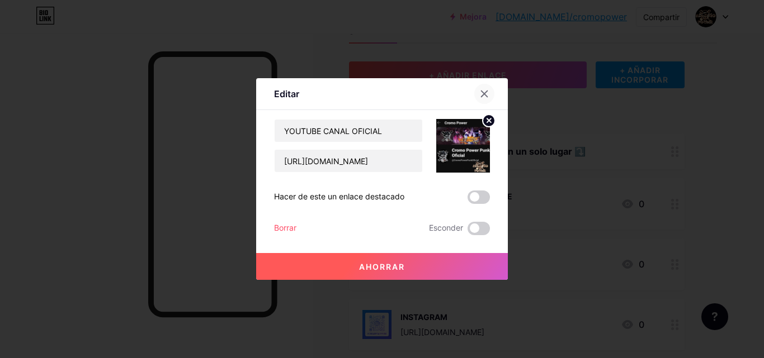
click at [480, 94] on icon at bounding box center [484, 93] width 9 height 9
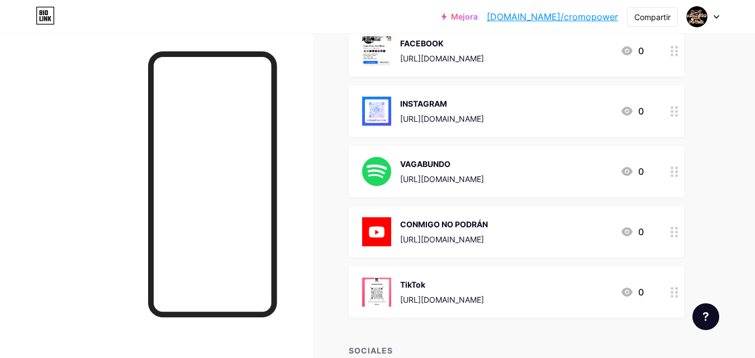
scroll to position [0, 0]
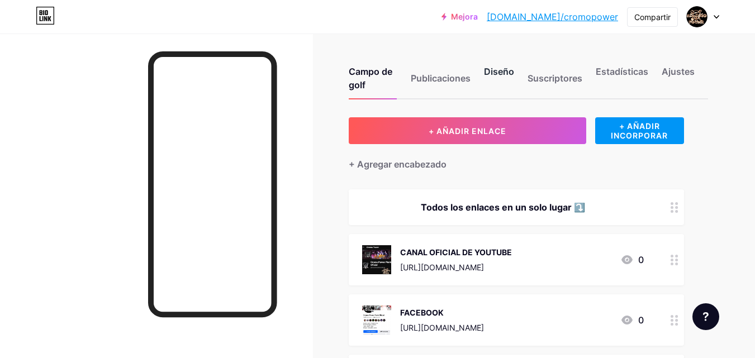
click at [500, 67] on font "Diseño" at bounding box center [499, 71] width 30 height 11
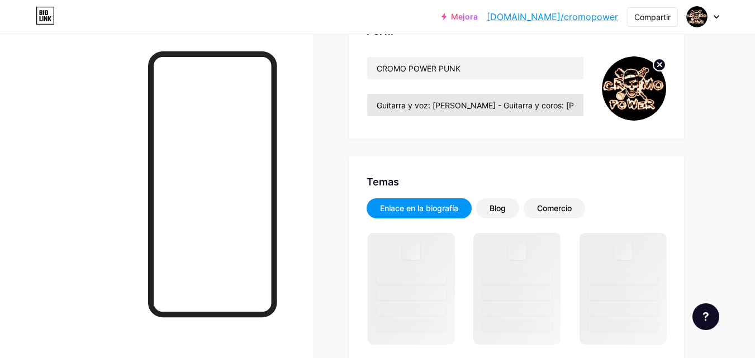
scroll to position [168, 0]
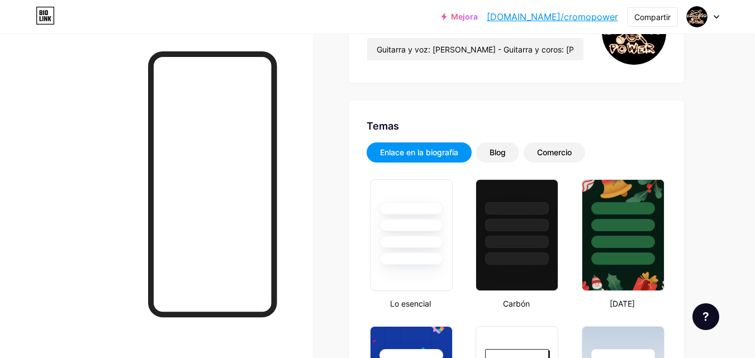
type input "#ffffff"
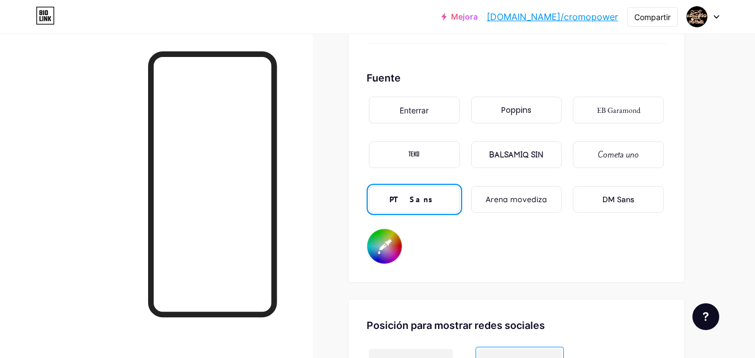
scroll to position [2125, 0]
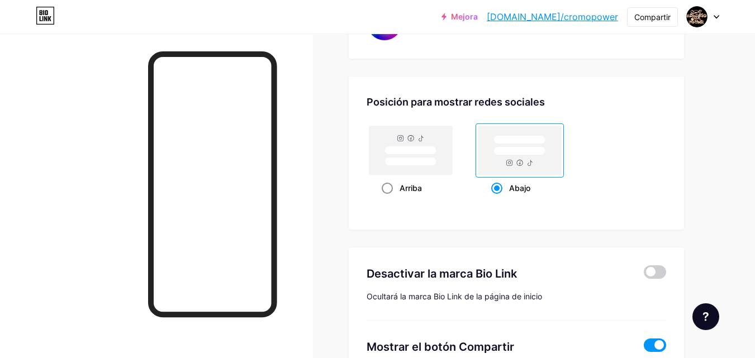
click at [384, 194] on div "Arriba" at bounding box center [411, 188] width 58 height 21
click at [384, 199] on input "Arriba" at bounding box center [385, 202] width 7 height 7
radio input "true"
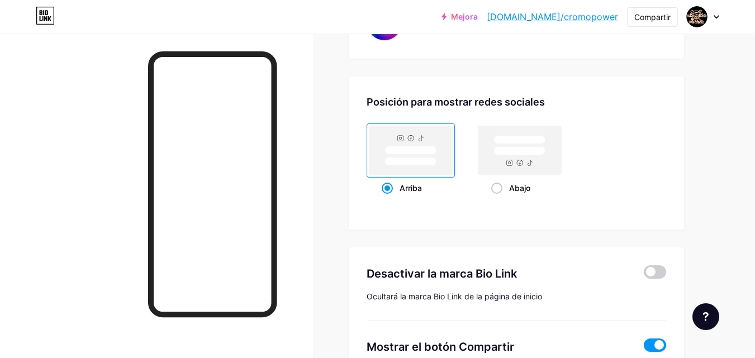
type input "#ffffff"
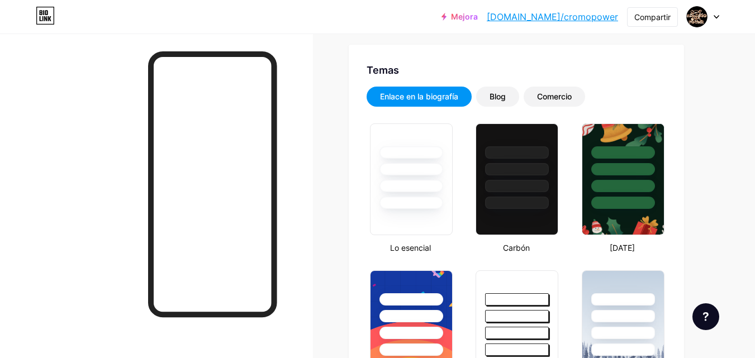
scroll to position [0, 0]
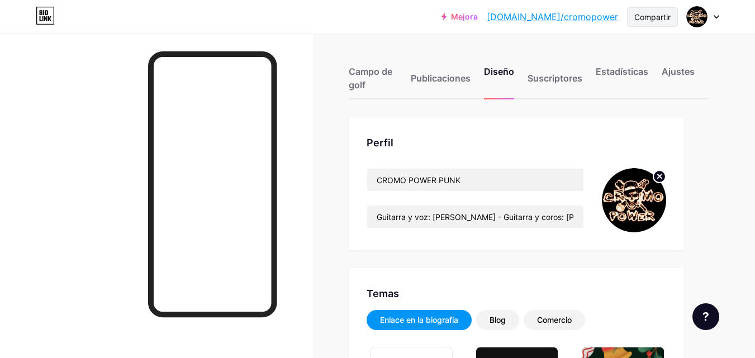
click at [650, 20] on font "Compartir" at bounding box center [653, 17] width 36 height 10
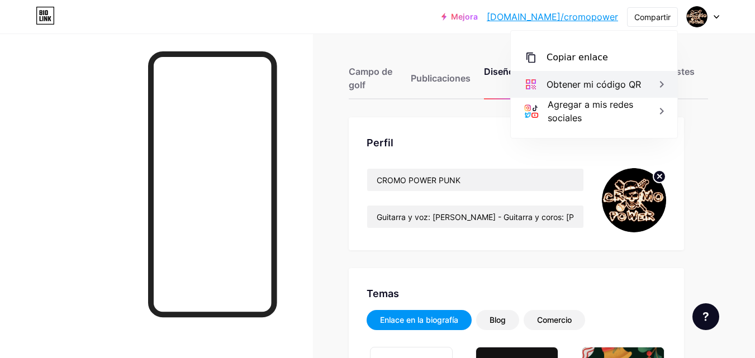
click at [659, 87] on icon at bounding box center [661, 84] width 13 height 13
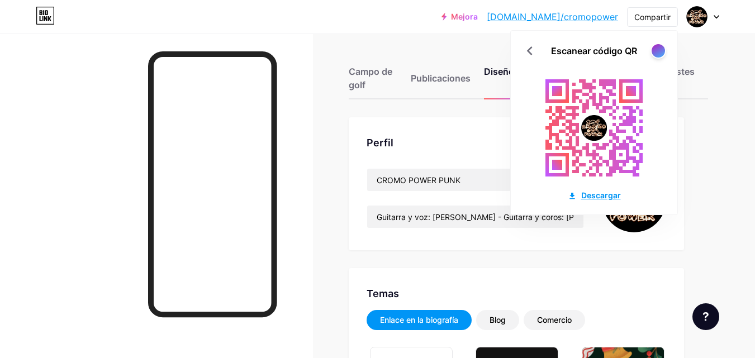
click at [603, 195] on font "Descargar" at bounding box center [602, 196] width 40 height 10
click at [652, 19] on font "Compartir" at bounding box center [653, 17] width 36 height 10
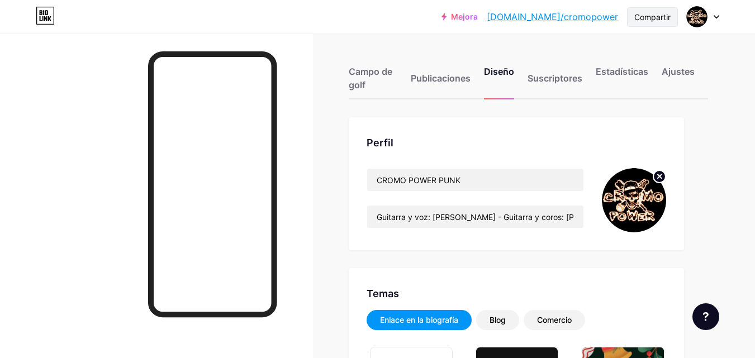
click at [648, 19] on font "Compartir" at bounding box center [653, 17] width 36 height 10
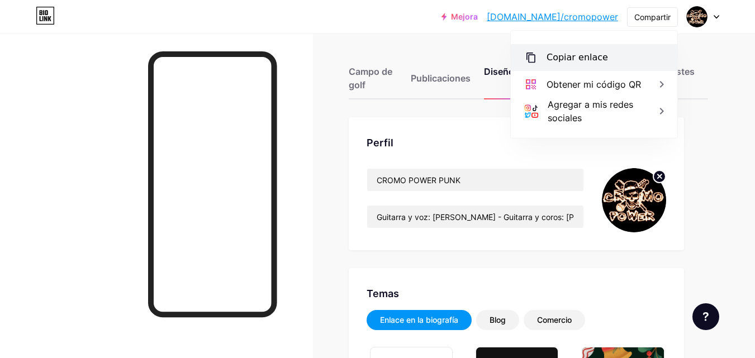
click at [582, 58] on font "Copiar enlace" at bounding box center [578, 57] width 62 height 11
click at [561, 53] on font "Copiar enlace" at bounding box center [578, 57] width 62 height 11
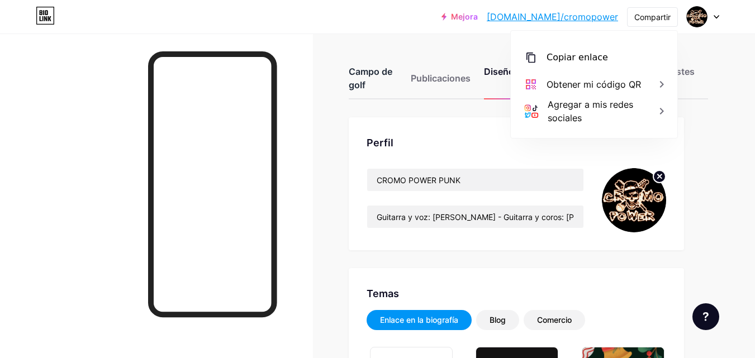
click at [371, 73] on font "Campo de golf" at bounding box center [371, 78] width 44 height 25
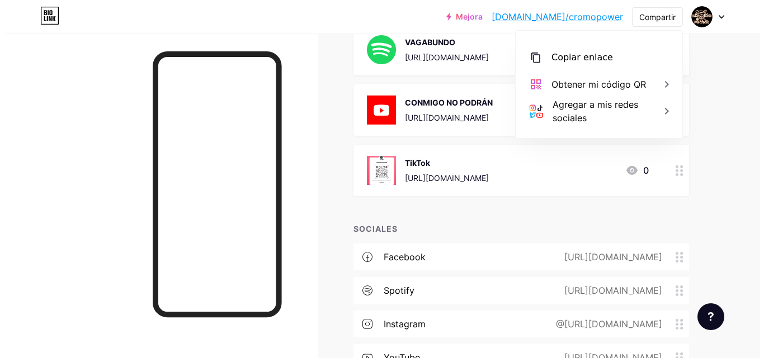
scroll to position [280, 0]
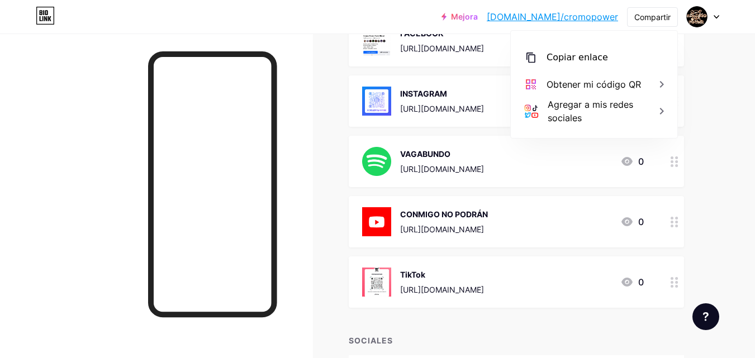
click at [441, 212] on font "CONMIGO NO PODRÁN" at bounding box center [444, 215] width 88 height 10
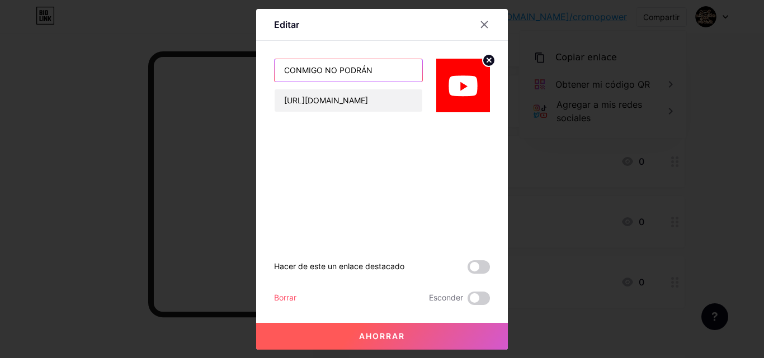
click at [371, 70] on input "CONMIGO NO PODRÁN" at bounding box center [349, 70] width 148 height 22
type input "C"
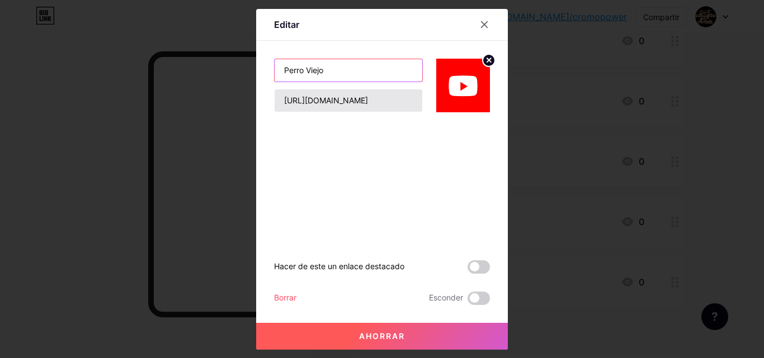
type input "Perro Viejo"
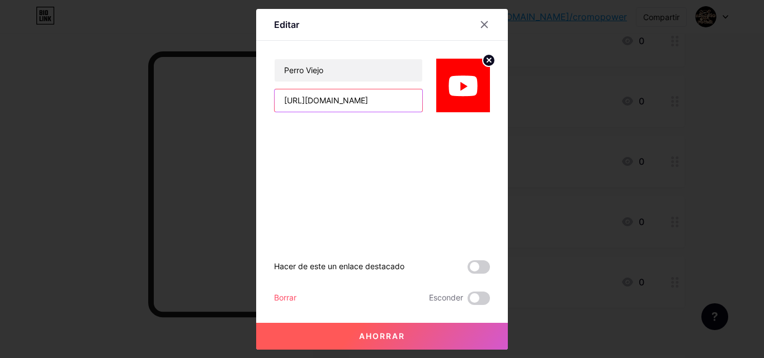
scroll to position [0, 0]
drag, startPoint x: 418, startPoint y: 101, endPoint x: 228, endPoint y: 122, distance: 191.8
click at [228, 122] on div "Editar Perro Viejo [URL][DOMAIN_NAME] Hacer de este un enlace destacado Borrar …" at bounding box center [382, 179] width 764 height 358
type input "oZqjz3ANyEg-V"
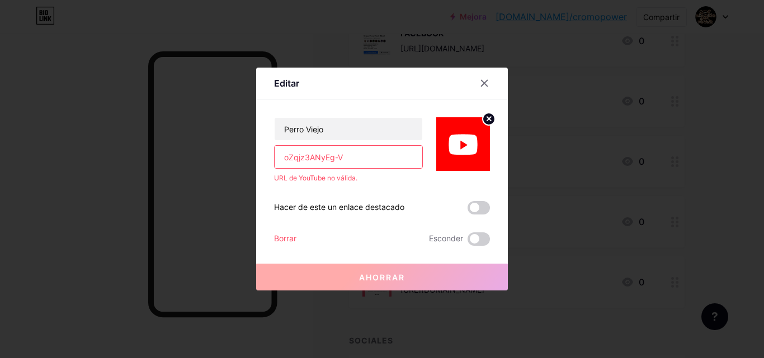
drag, startPoint x: 341, startPoint y: 158, endPoint x: 248, endPoint y: 151, distance: 93.7
click at [248, 151] on div "Editar Perro Viejo oZqjz3ANyEg-V URL de YouTube no válida. Hacer de este un enl…" at bounding box center [382, 179] width 764 height 358
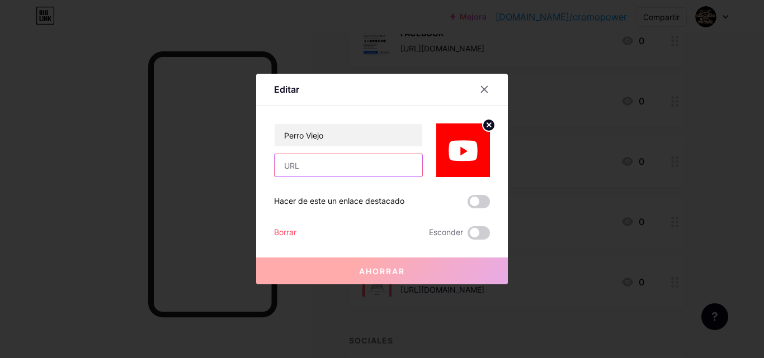
paste input "[URL][DOMAIN_NAME]"
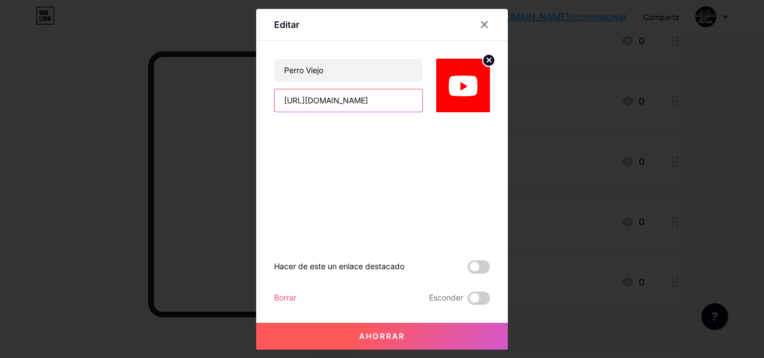
type input "[URL][DOMAIN_NAME]"
click at [384, 339] on font "Ahorrar" at bounding box center [382, 337] width 46 height 10
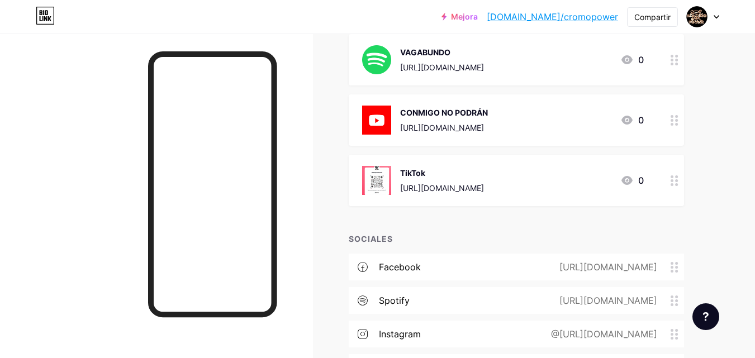
scroll to position [325, 0]
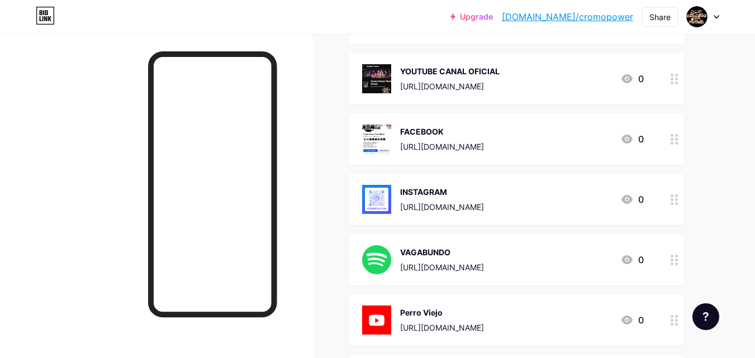
scroll to position [224, 0]
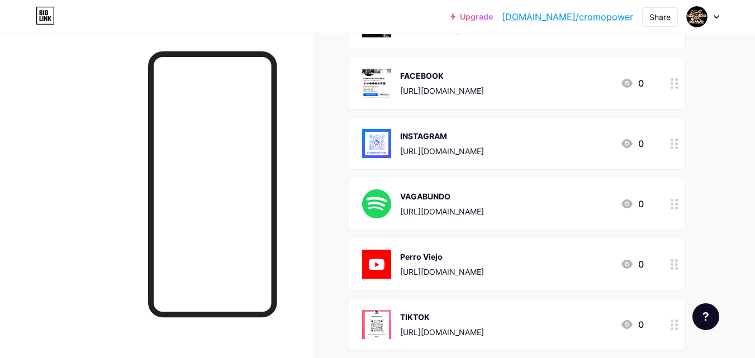
click at [433, 254] on div "Perro Viejo" at bounding box center [442, 257] width 84 height 12
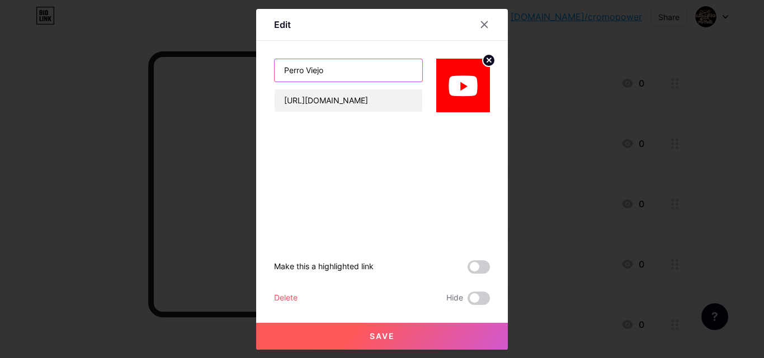
drag, startPoint x: 325, startPoint y: 72, endPoint x: 290, endPoint y: 77, distance: 35.7
click at [290, 77] on input "Perro Viejo" at bounding box center [349, 70] width 148 height 22
type input "PERRO VIEJO"
click at [385, 333] on span "Save" at bounding box center [382, 337] width 25 height 10
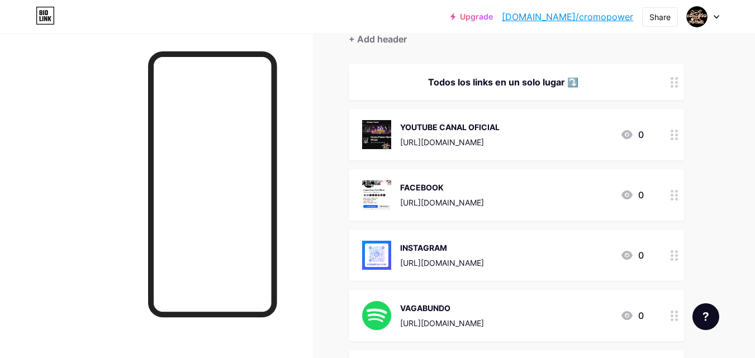
scroll to position [0, 0]
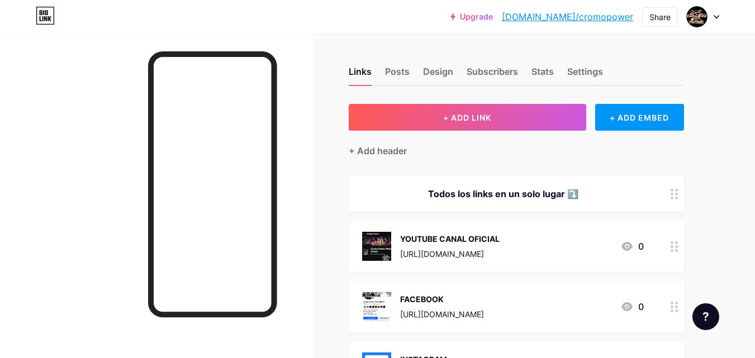
click at [719, 19] on div at bounding box center [703, 17] width 32 height 20
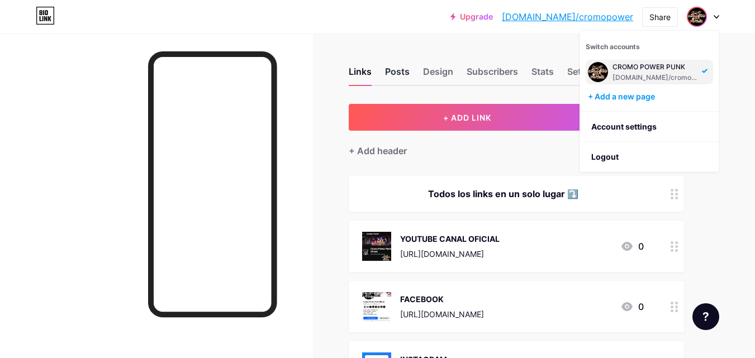
click at [404, 67] on div "Posts" at bounding box center [397, 75] width 25 height 20
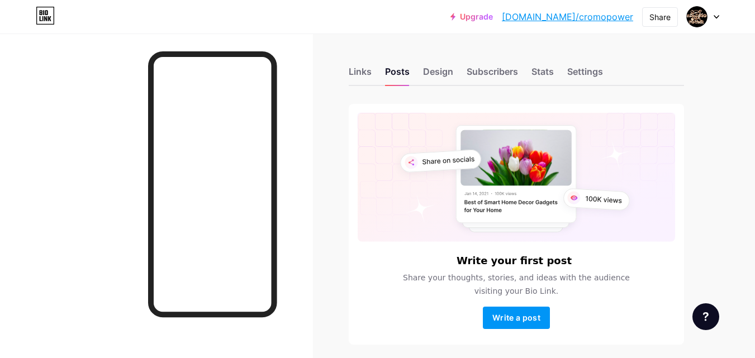
scroll to position [42, 0]
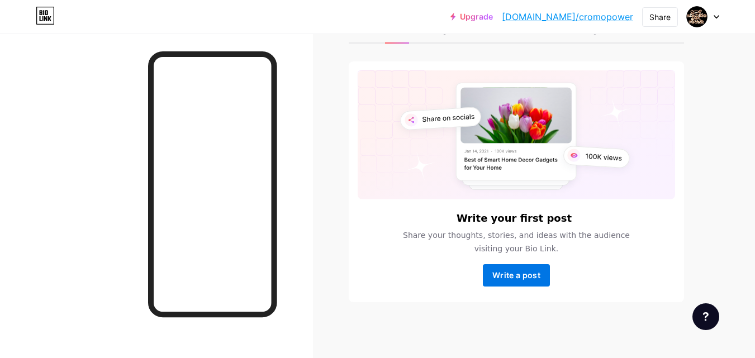
click at [521, 282] on button "Write a post" at bounding box center [516, 276] width 67 height 22
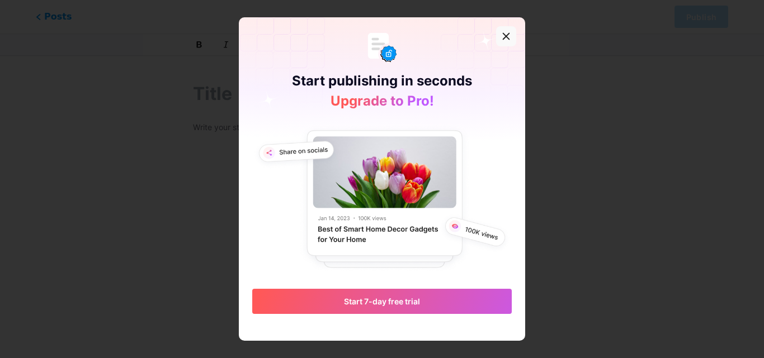
click at [509, 34] on icon at bounding box center [506, 36] width 6 height 6
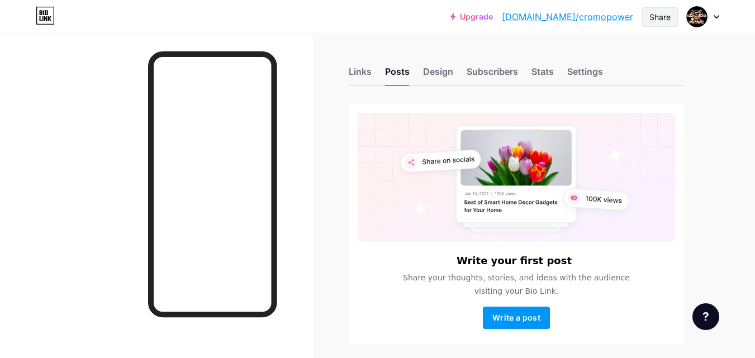
click at [668, 18] on div "Share" at bounding box center [660, 17] width 21 height 12
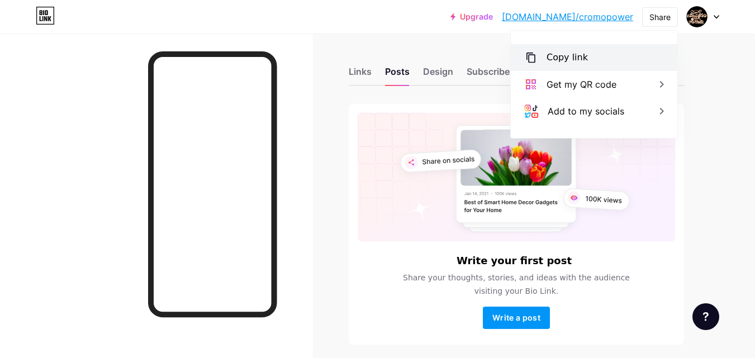
click at [575, 56] on div "Copy link" at bounding box center [567, 57] width 41 height 13
